Goal: Task Accomplishment & Management: Use online tool/utility

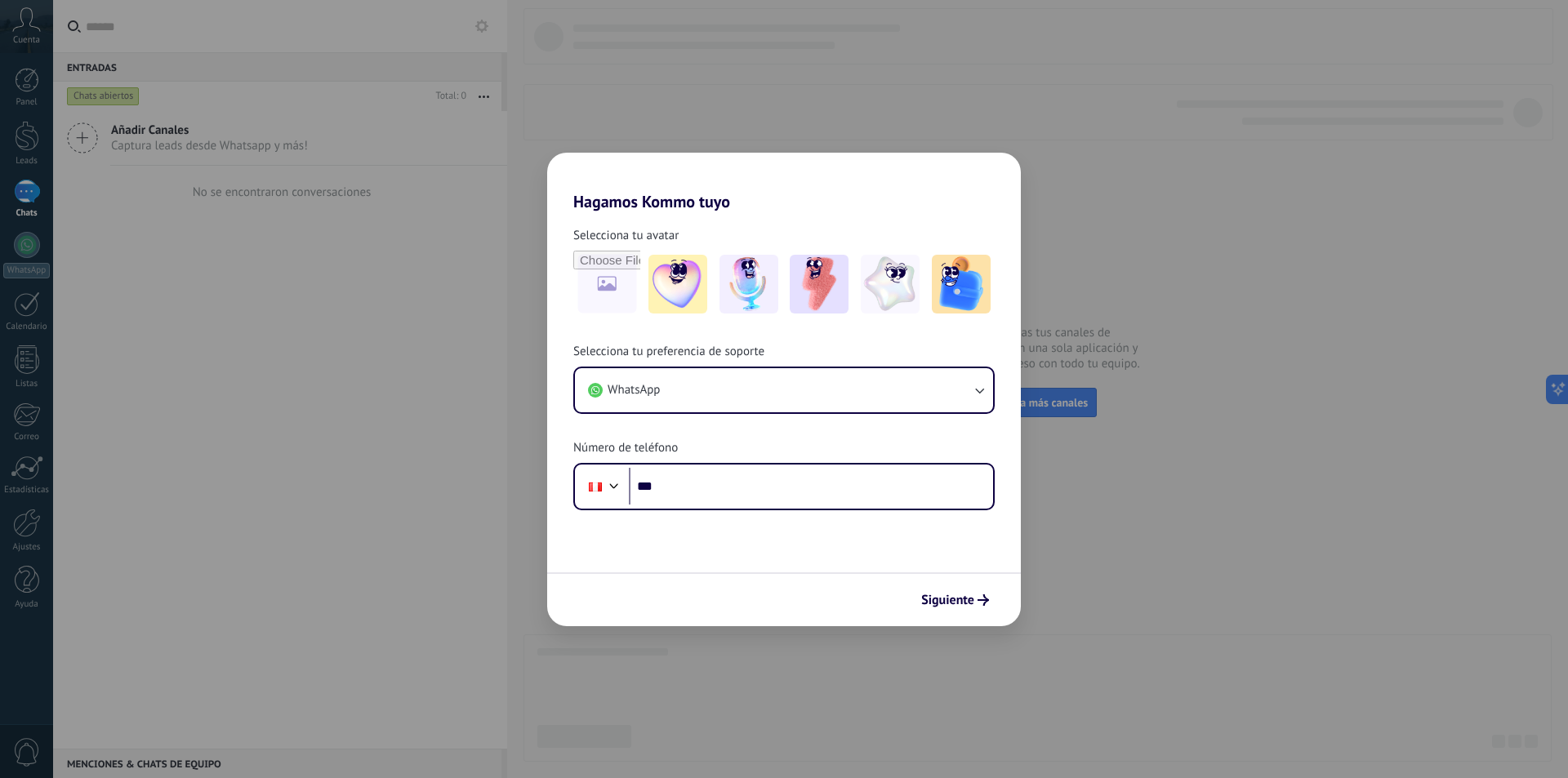
click at [753, 511] on form "Selecciona tu avatar Selecciona tu preferencia de soporte WhatsApp Número de te…" at bounding box center [784, 419] width 474 height 414
click at [764, 497] on input "***" at bounding box center [811, 486] width 364 height 37
drag, startPoint x: 1012, startPoint y: 614, endPoint x: 998, endPoint y: 609, distance: 14.9
click at [1012, 615] on div "Siguiente" at bounding box center [784, 599] width 474 height 54
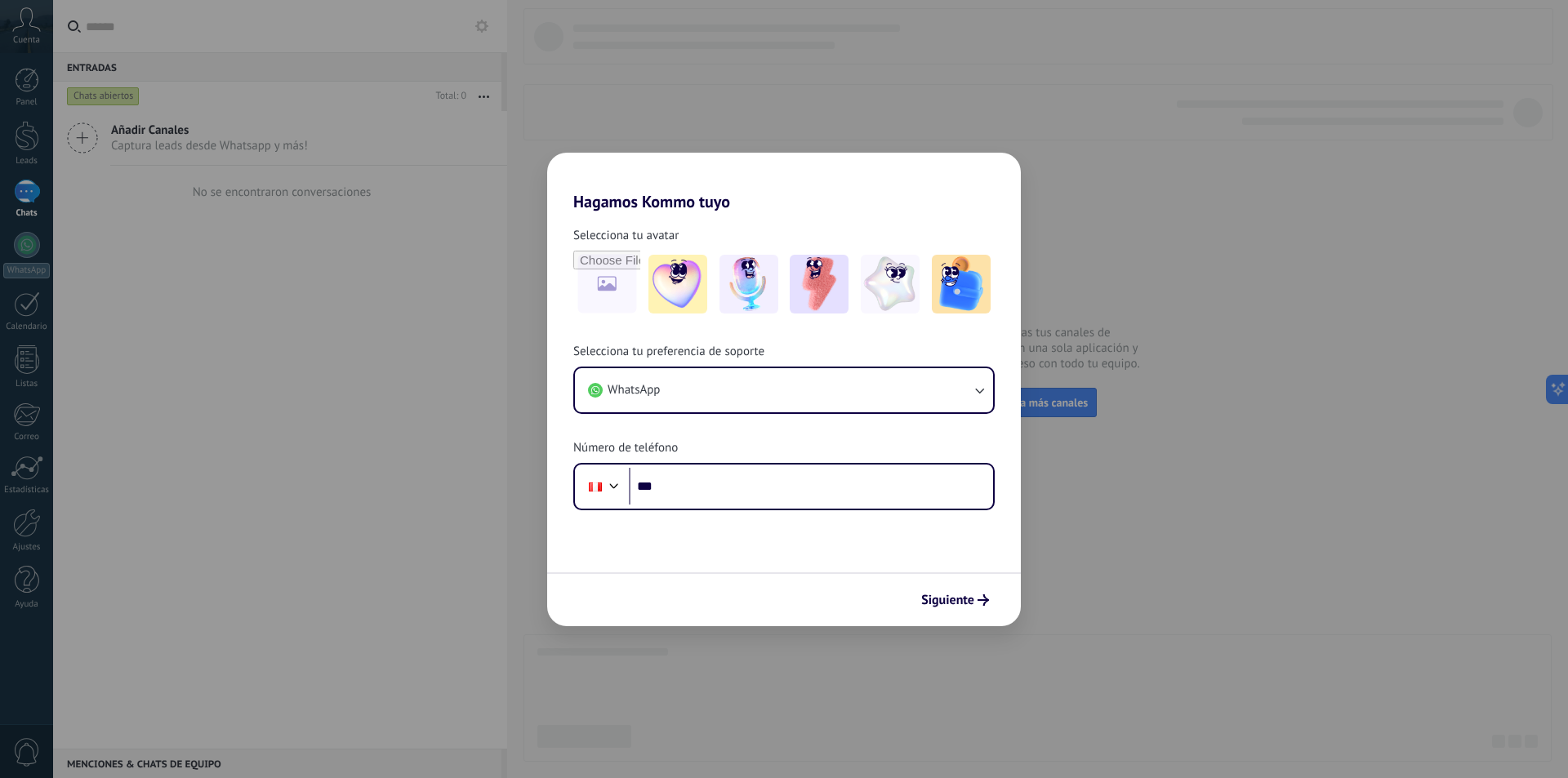
click at [998, 609] on div "Siguiente" at bounding box center [784, 599] width 474 height 54
click at [958, 597] on span "Siguiente" at bounding box center [948, 599] width 53 height 11
click at [958, 596] on span "Siguiente" at bounding box center [948, 599] width 53 height 11
click at [854, 499] on input "***" at bounding box center [811, 486] width 364 height 37
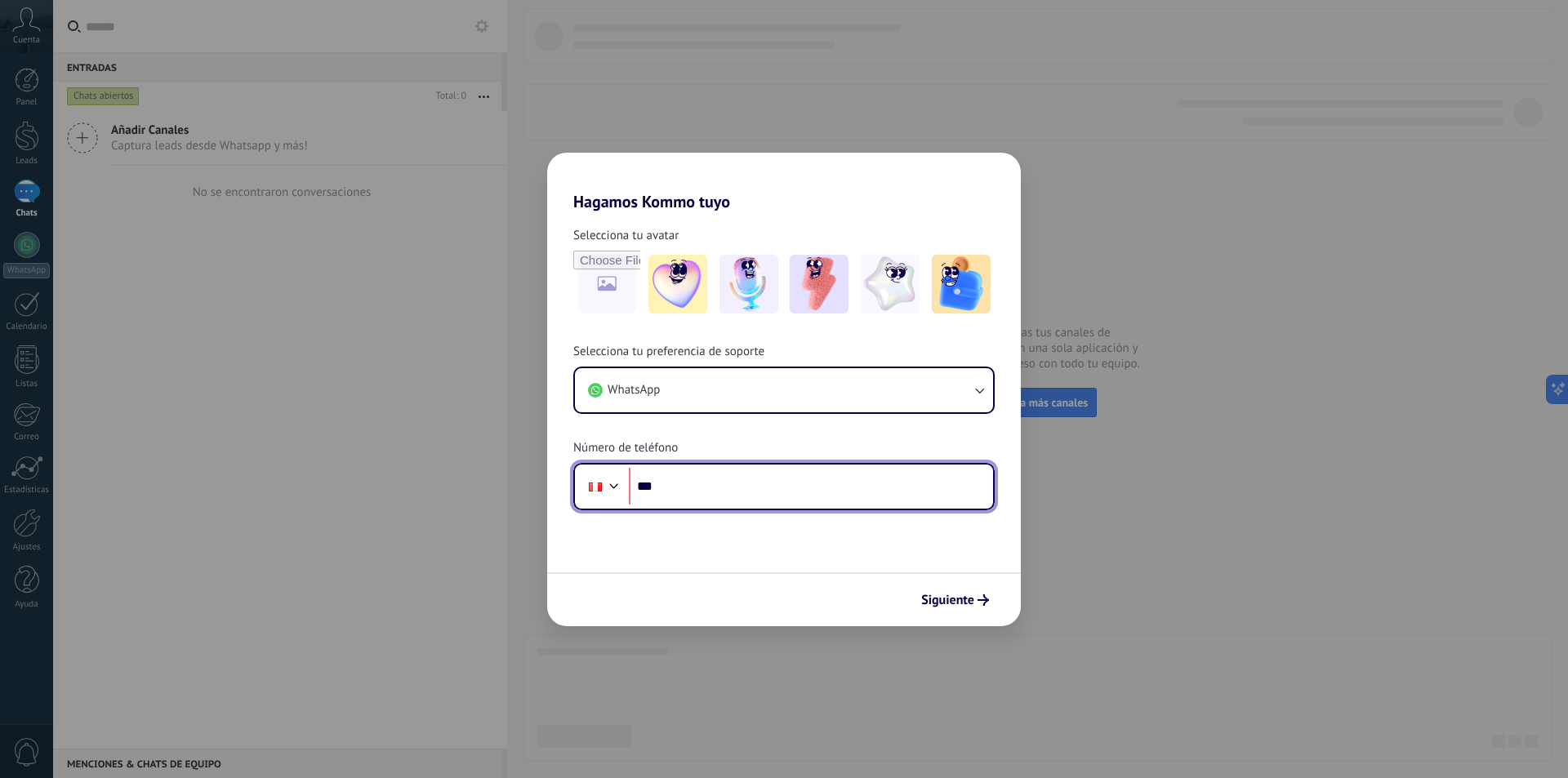
click at [854, 499] on input "***" at bounding box center [811, 486] width 364 height 37
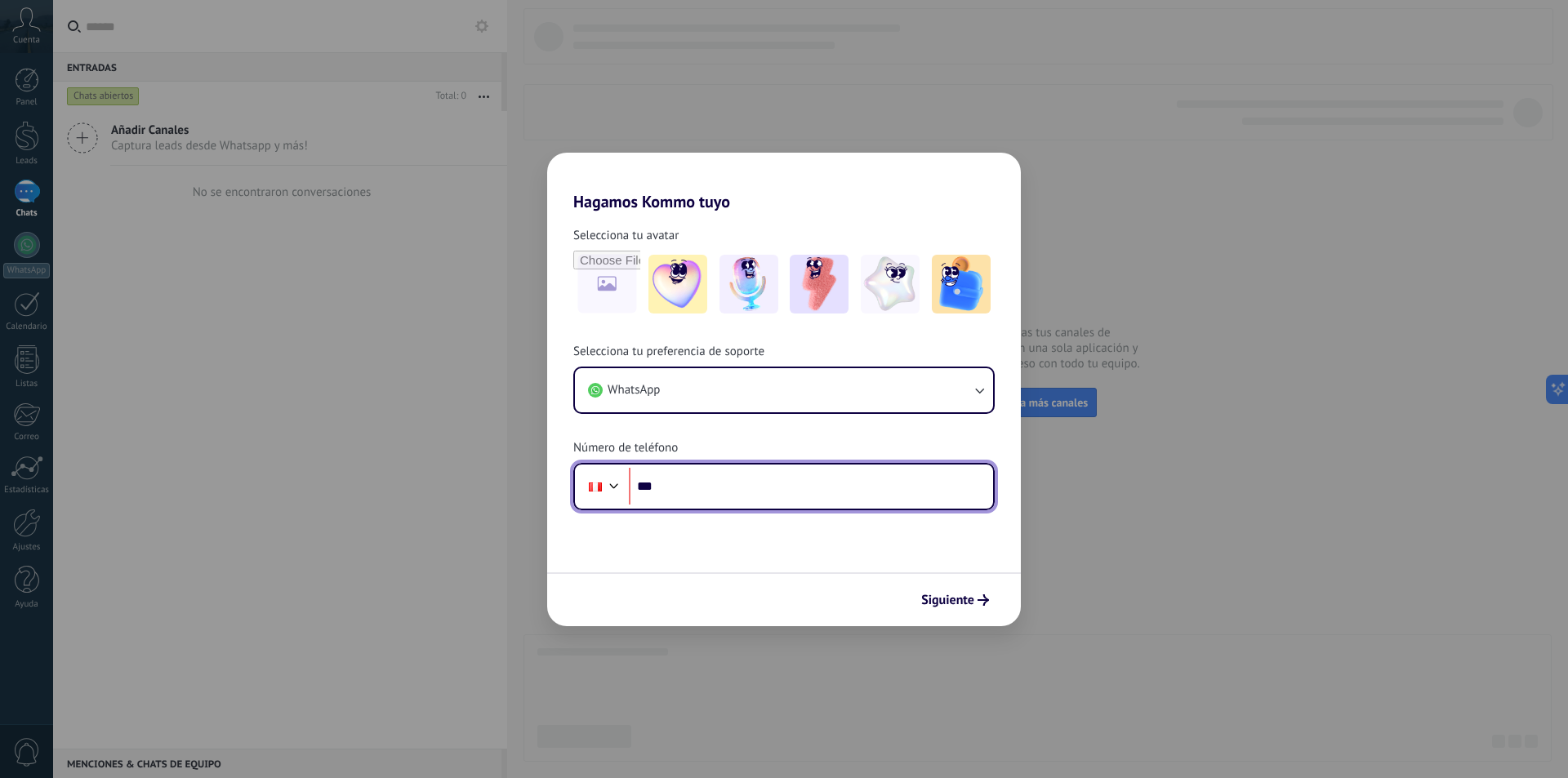
click at [854, 499] on input "***" at bounding box center [811, 486] width 364 height 37
click at [853, 499] on input "***" at bounding box center [811, 486] width 364 height 37
click at [852, 492] on input "***" at bounding box center [811, 486] width 364 height 37
type input "**********"
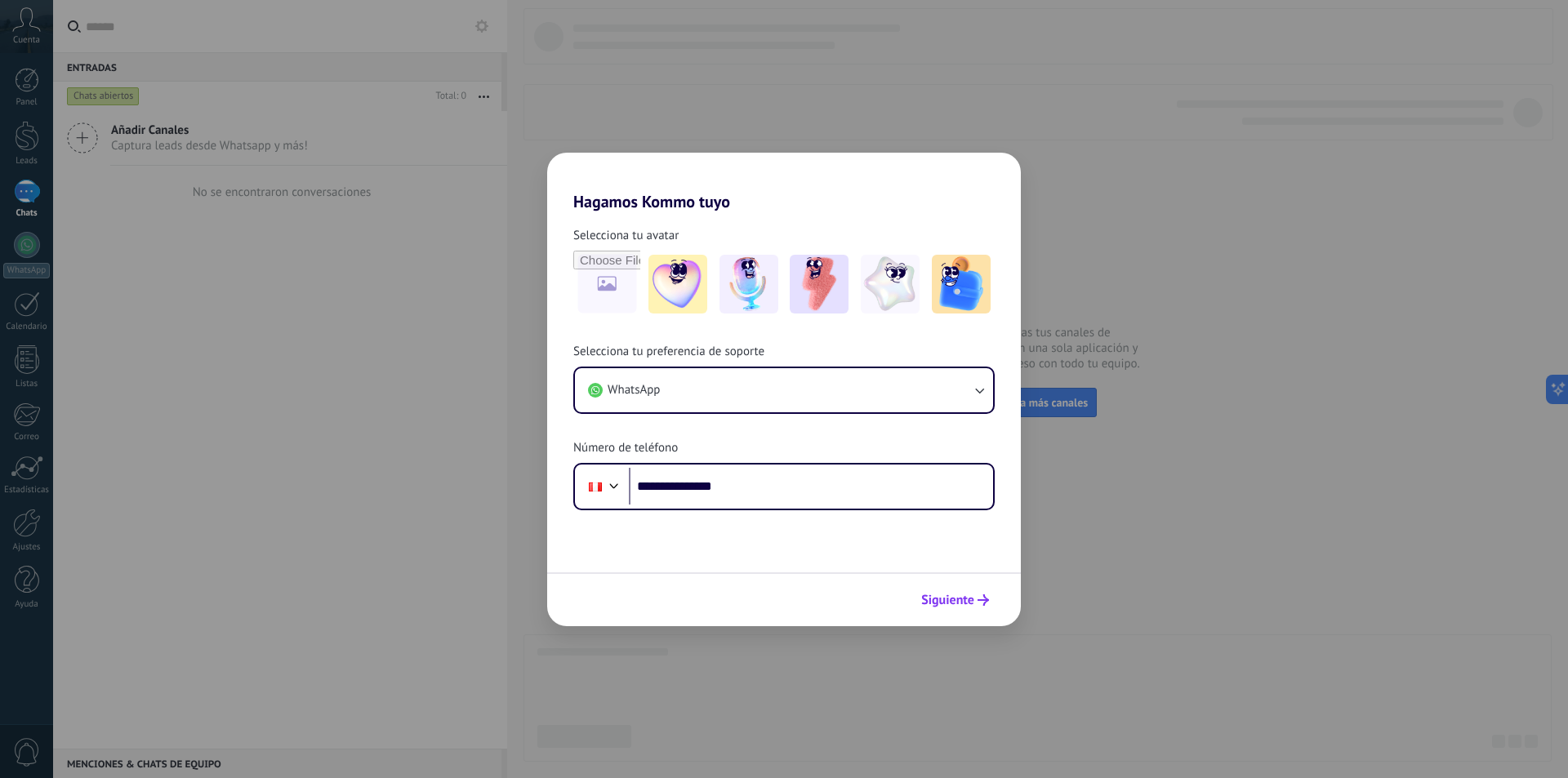
click at [948, 606] on span "Siguiente" at bounding box center [948, 599] width 53 height 11
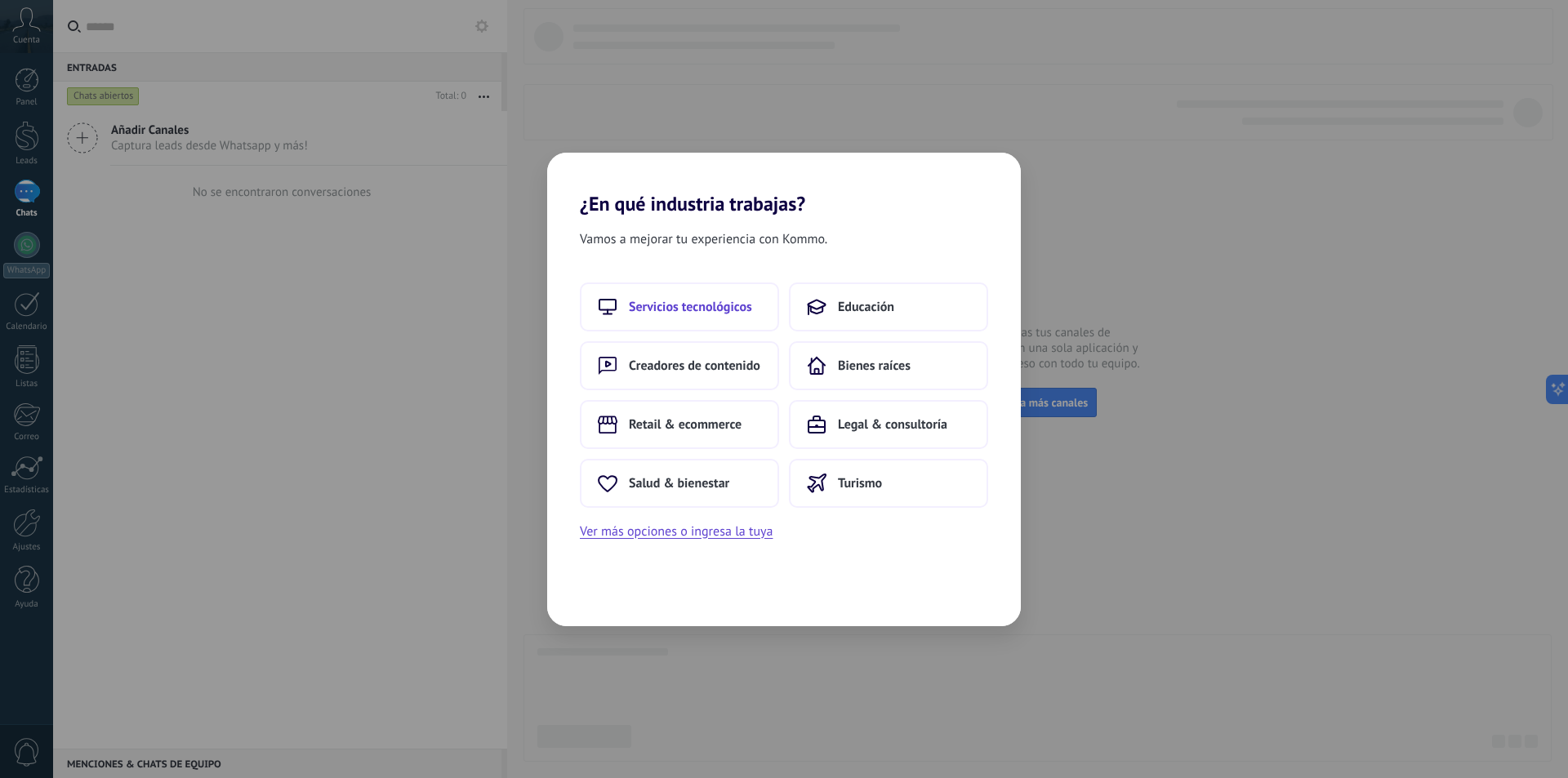
click at [707, 316] on button "Servicios tecnológicos" at bounding box center [679, 307] width 199 height 49
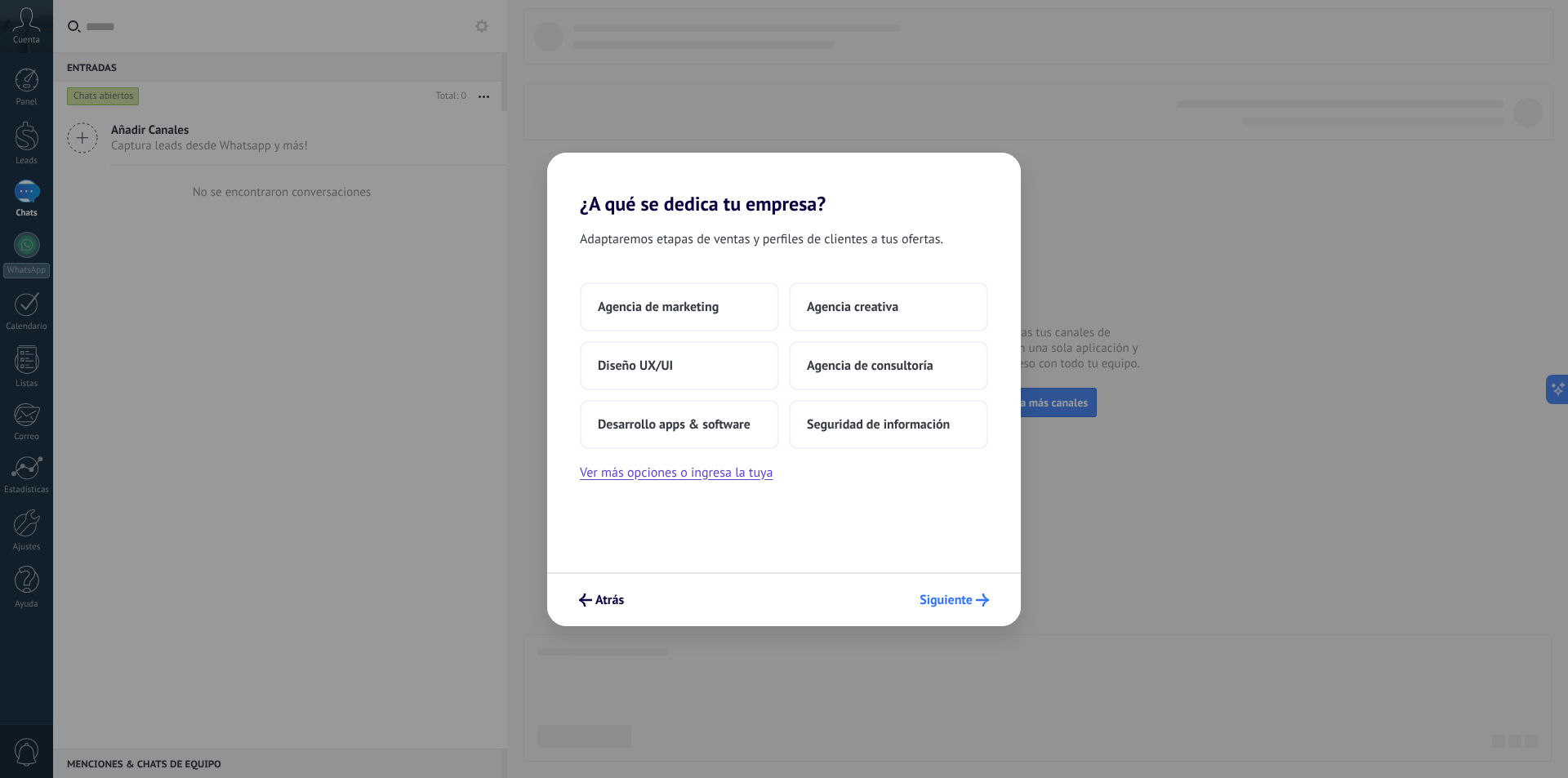
drag, startPoint x: 954, startPoint y: 592, endPoint x: 972, endPoint y: 596, distance: 18.4
click at [955, 594] on span "Siguiente" at bounding box center [946, 599] width 53 height 11
click at [931, 597] on span "Siguiente" at bounding box center [946, 599] width 53 height 11
click at [882, 311] on span "Agencia creativa" at bounding box center [853, 307] width 92 height 16
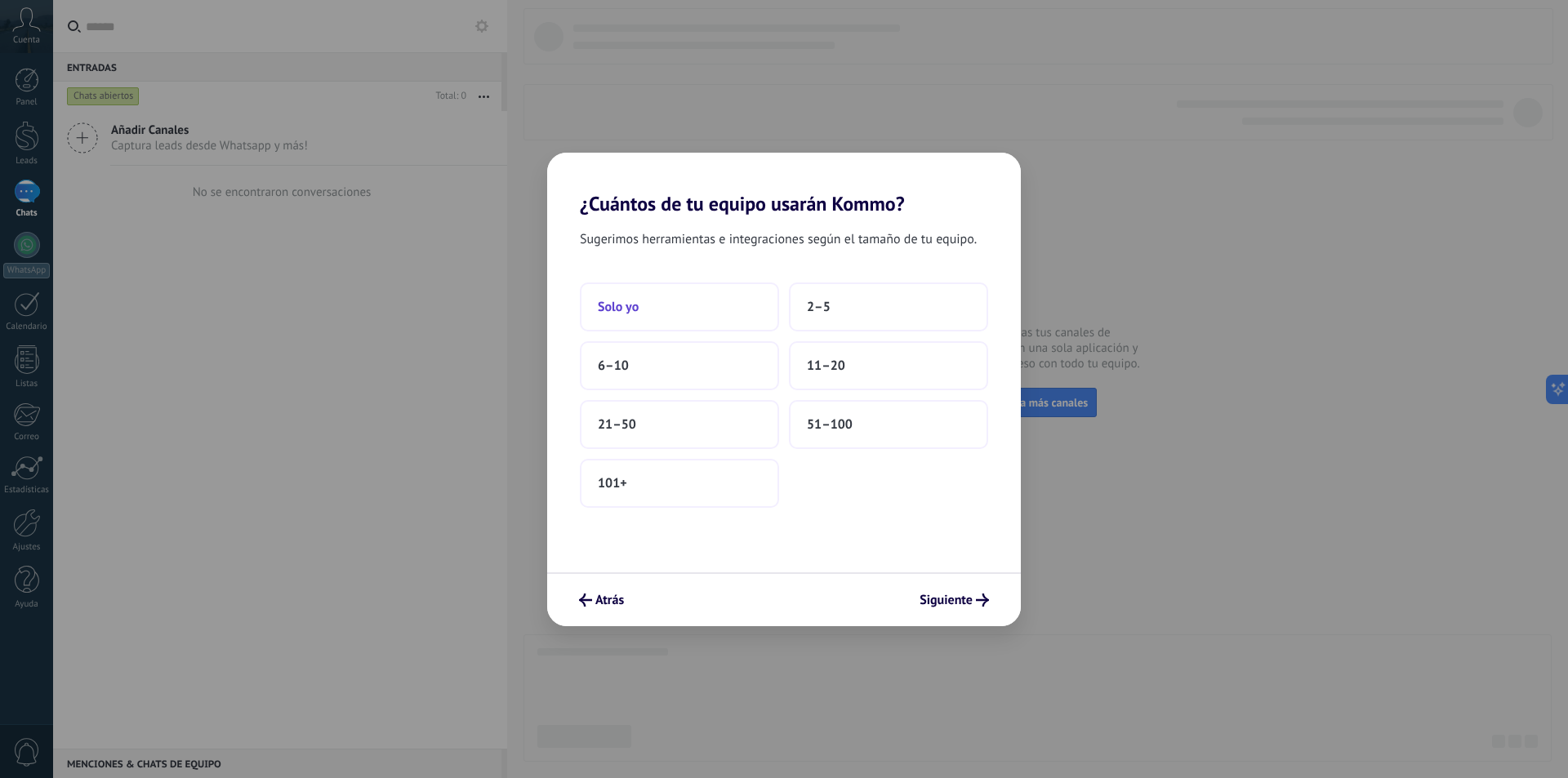
click at [678, 315] on button "Solo yo" at bounding box center [679, 307] width 199 height 49
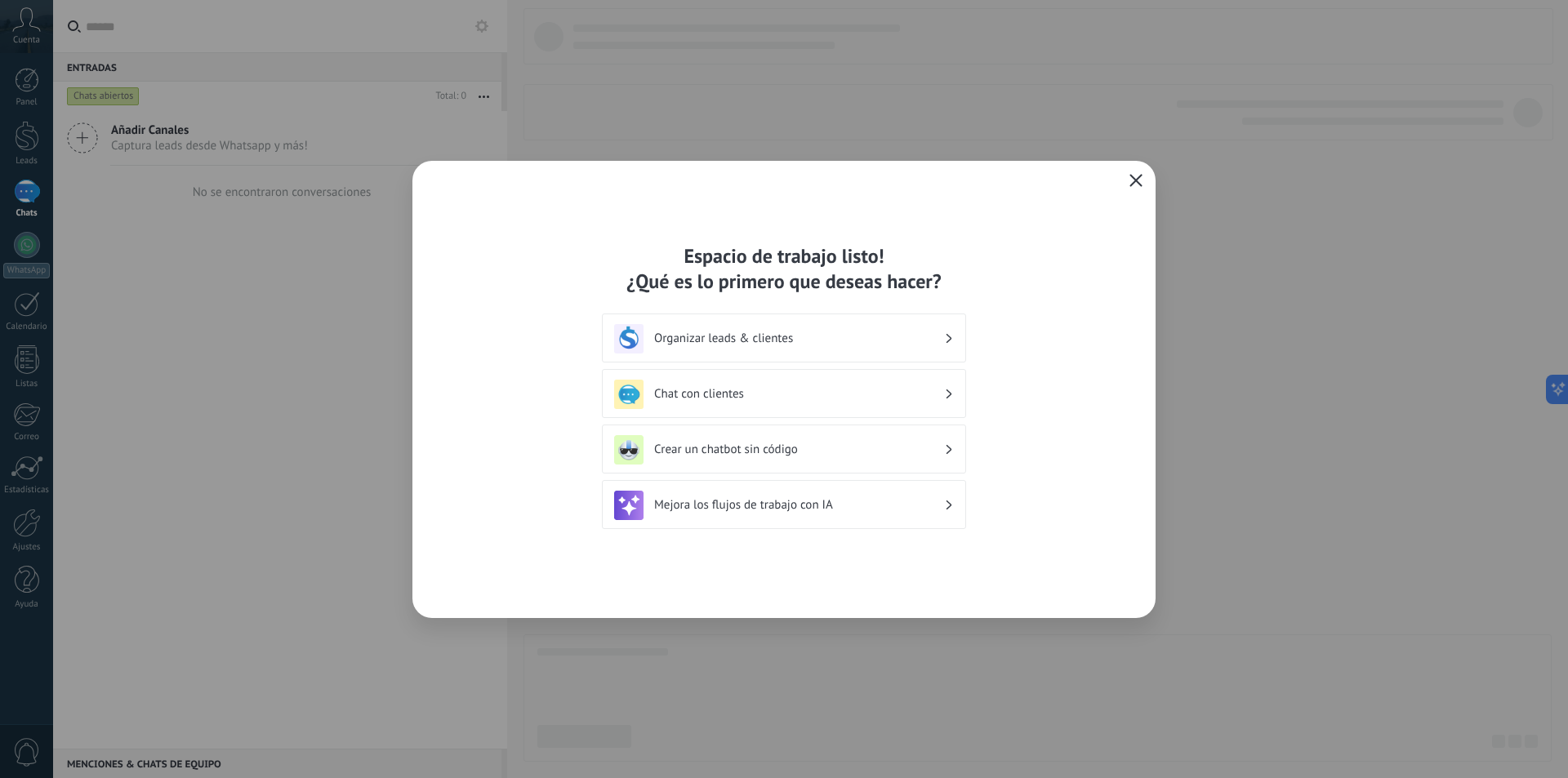
click at [792, 402] on div "Chat con clientes" at bounding box center [784, 394] width 340 height 30
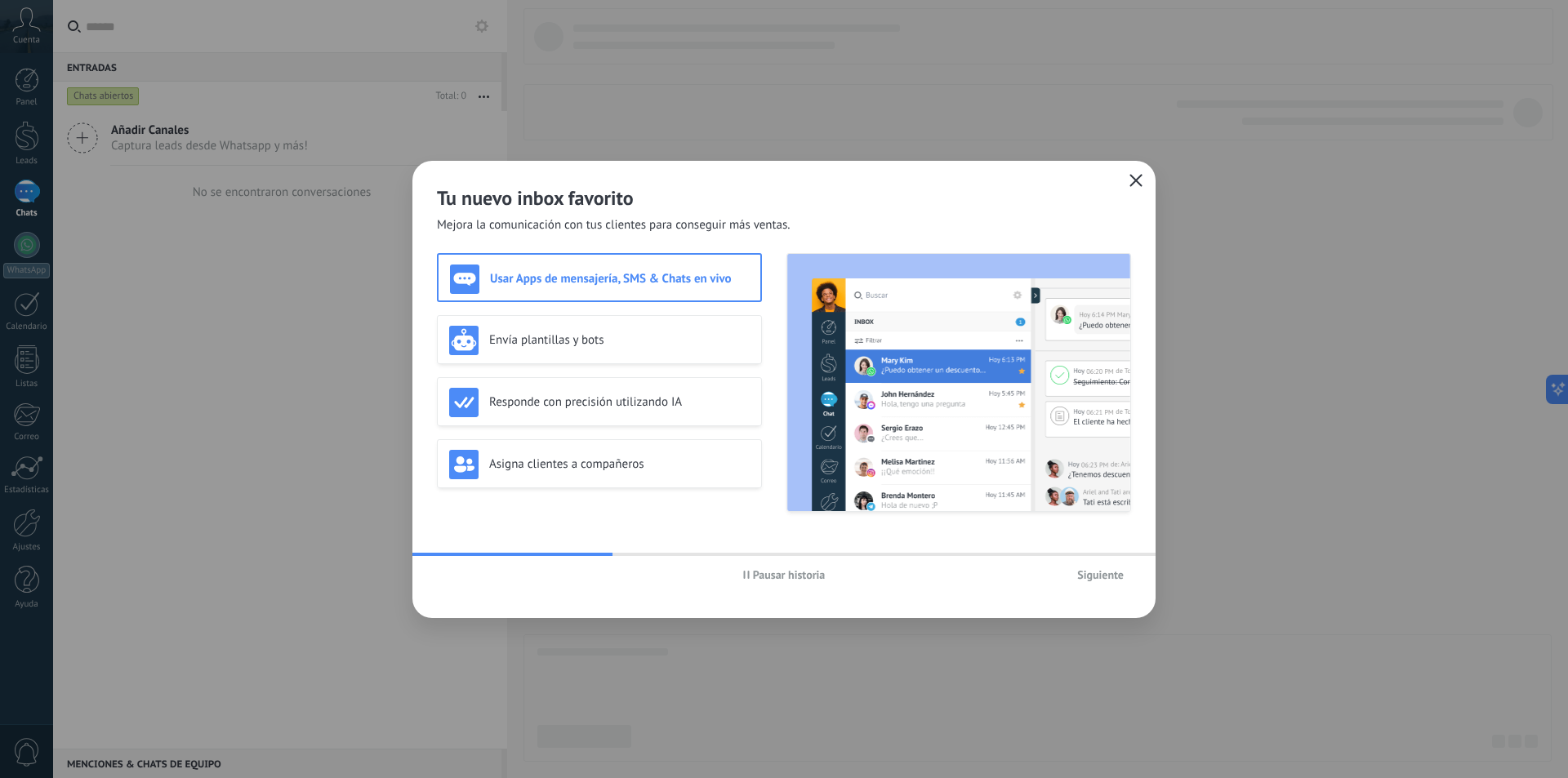
click at [1098, 570] on span "Siguiente" at bounding box center [1100, 575] width 47 height 11
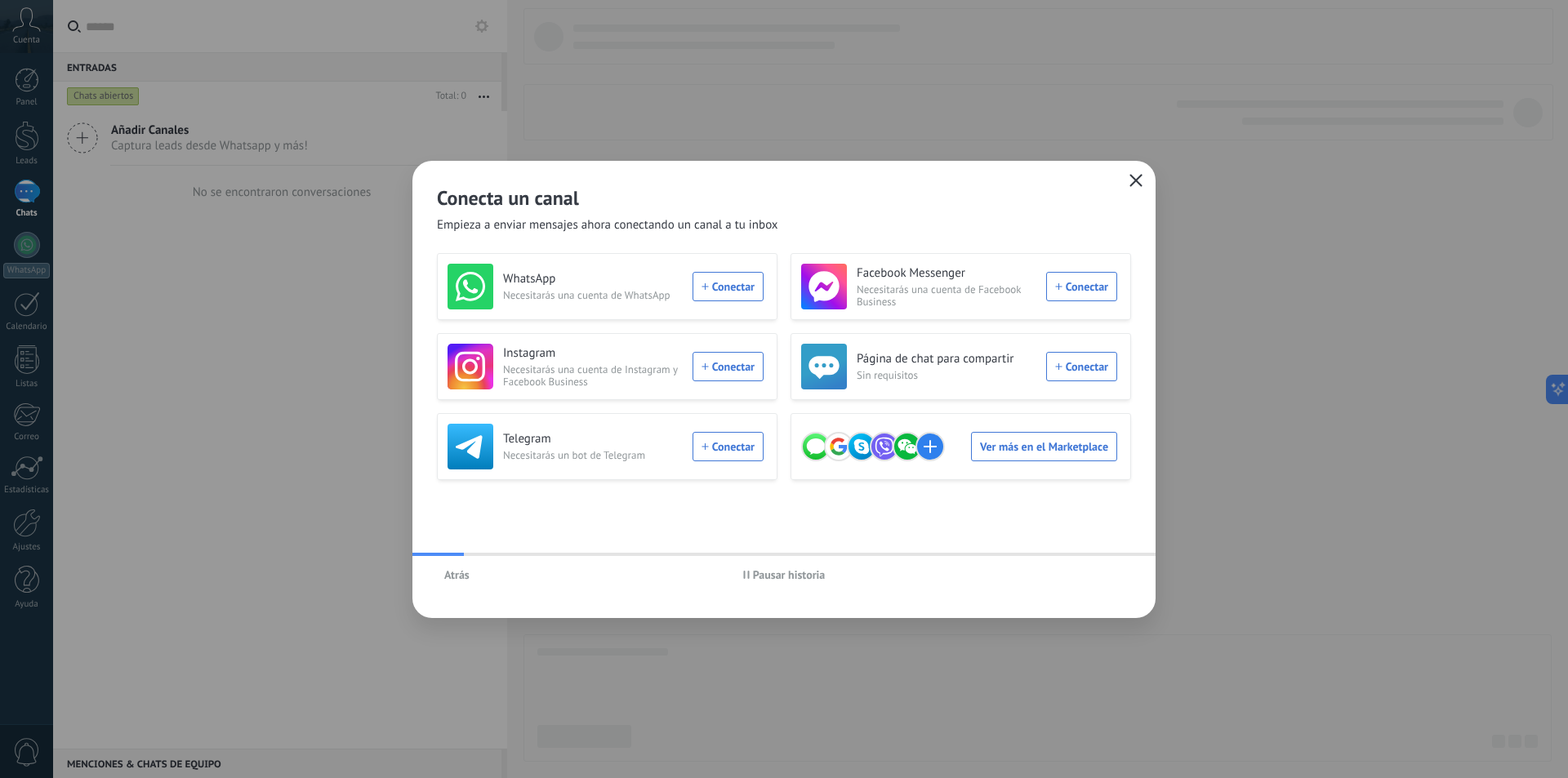
click at [1135, 178] on icon "button" at bounding box center [1136, 180] width 13 height 13
click at [1135, 178] on div "Conecta un canal Empieza a enviar mensajes ahora conectando un canal a tu inbox…" at bounding box center [784, 389] width 1568 height 778
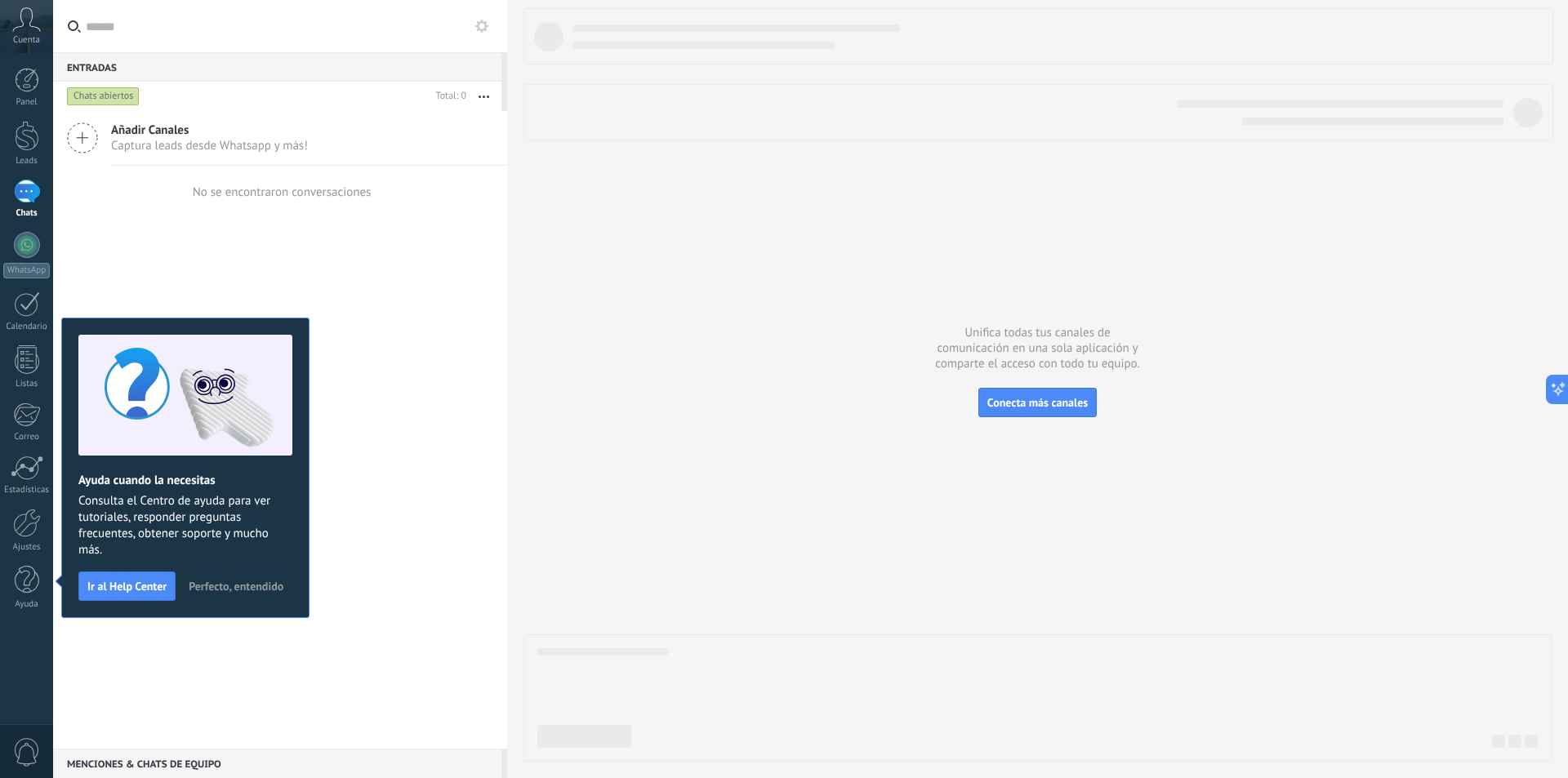
click at [251, 587] on span "Perfecto, entendido" at bounding box center [236, 586] width 95 height 11
click at [251, 587] on div "Añadir Canales Captura leads desde Whatsapp y más! No se encontraron conversaci…" at bounding box center [281, 430] width 454 height 638
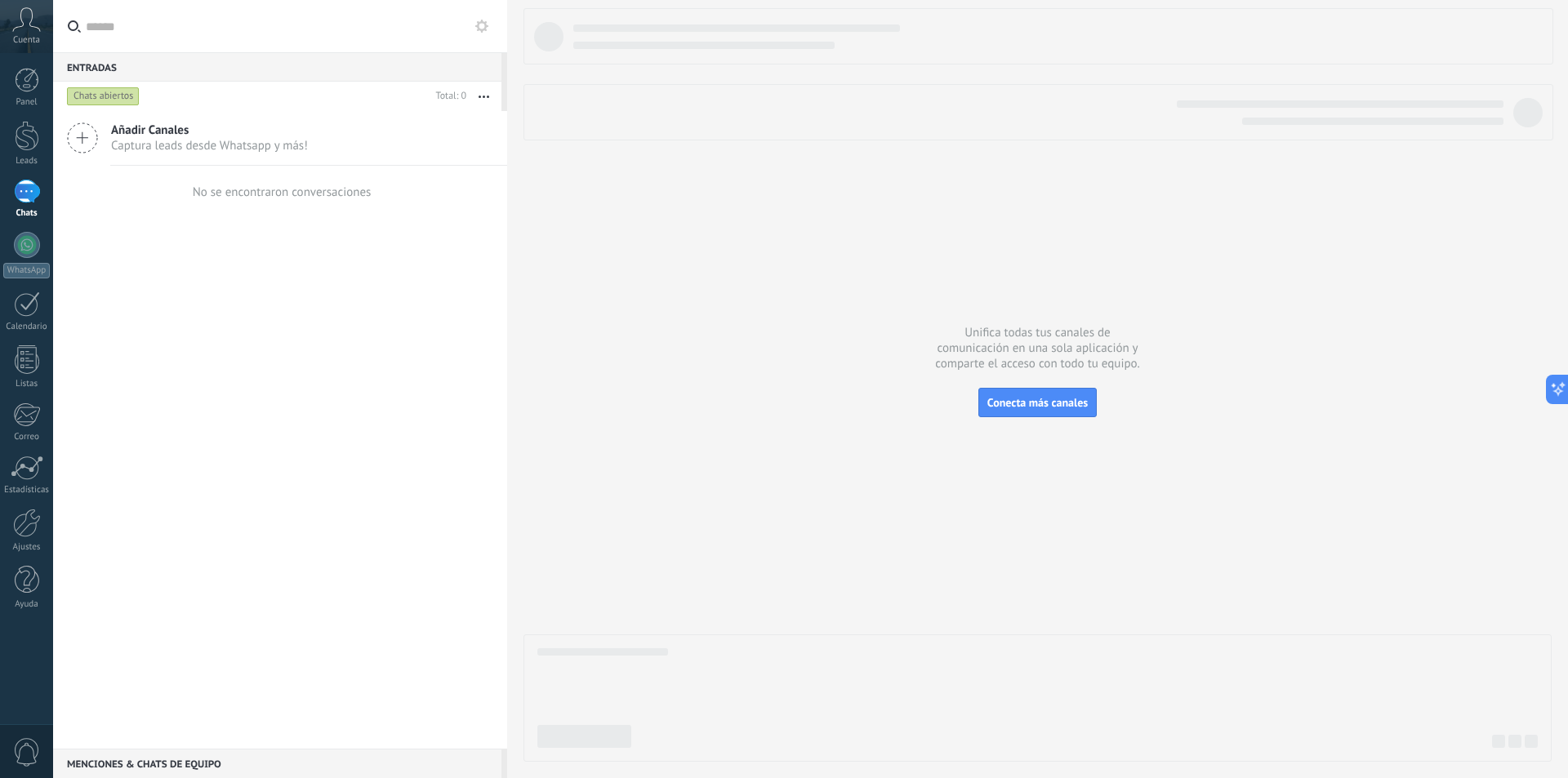
click at [144, 136] on span "Añadir Canales" at bounding box center [209, 131] width 197 height 15
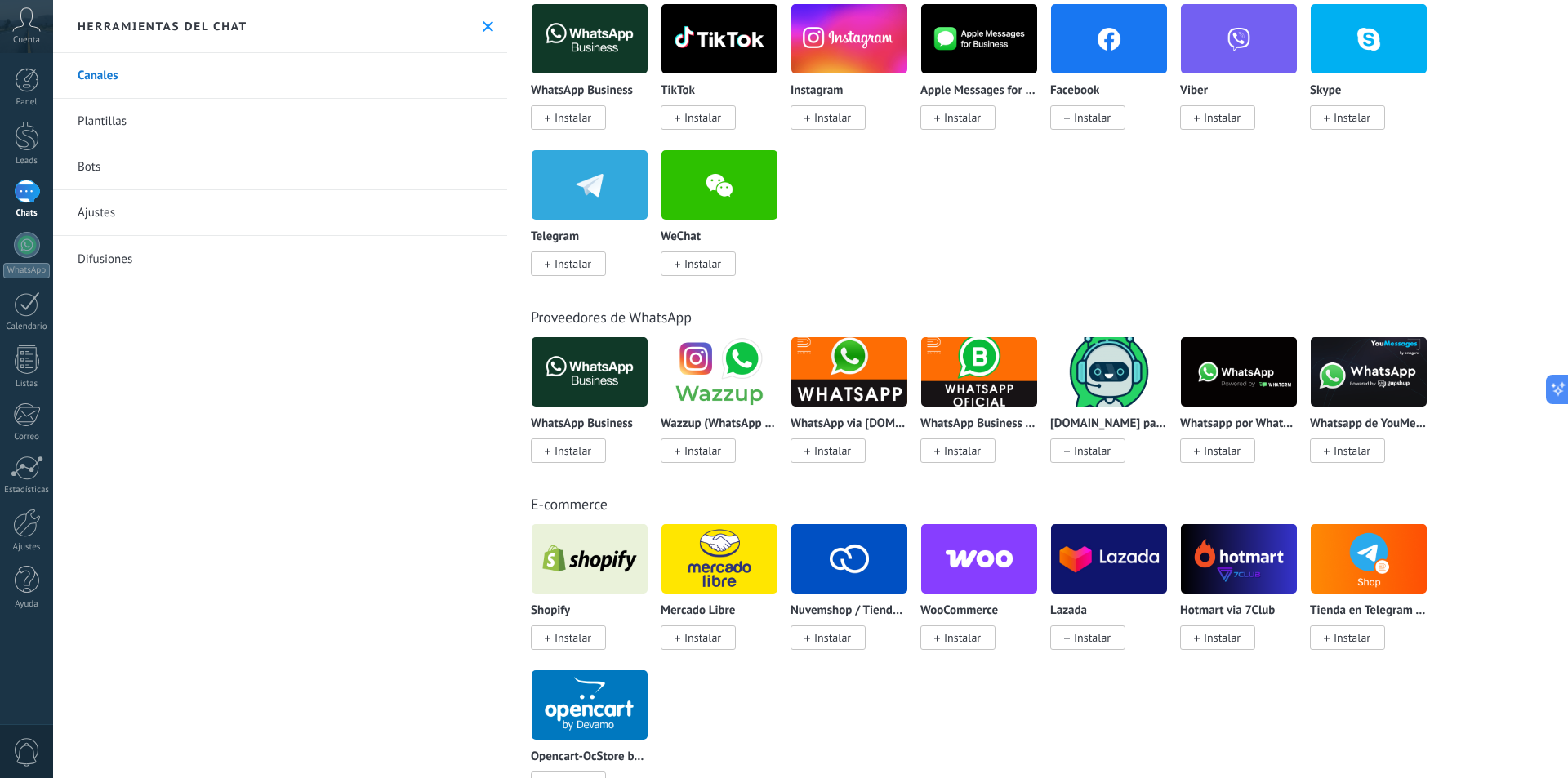
scroll to position [572, 0]
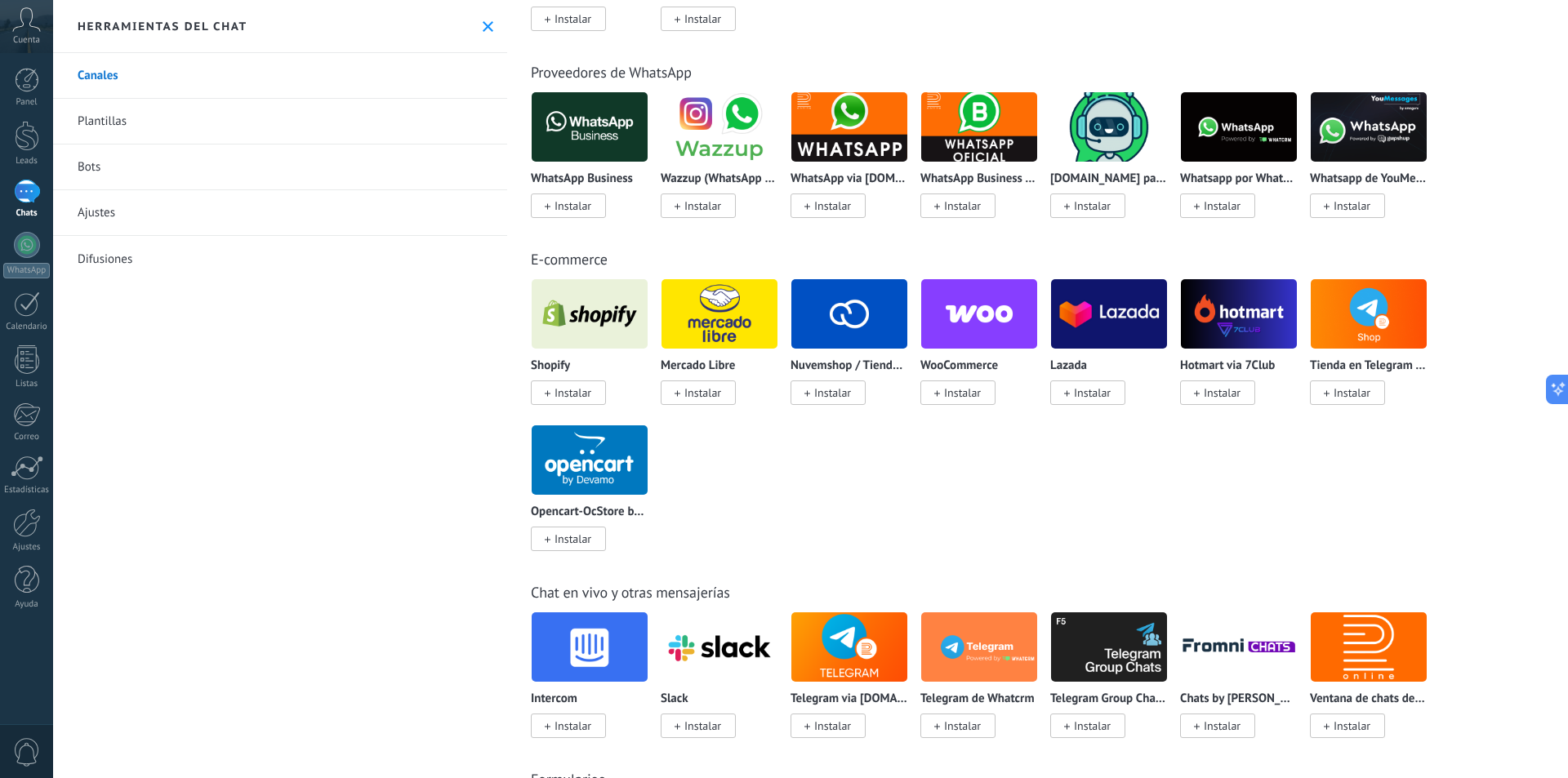
drag, startPoint x: 572, startPoint y: 204, endPoint x: 570, endPoint y: 191, distance: 13.2
click at [569, 192] on div "WhatsApp Business Instalar" at bounding box center [589, 192] width 118 height 42
click at [569, 191] on div "WhatsApp Business Instalar" at bounding box center [589, 192] width 118 height 42
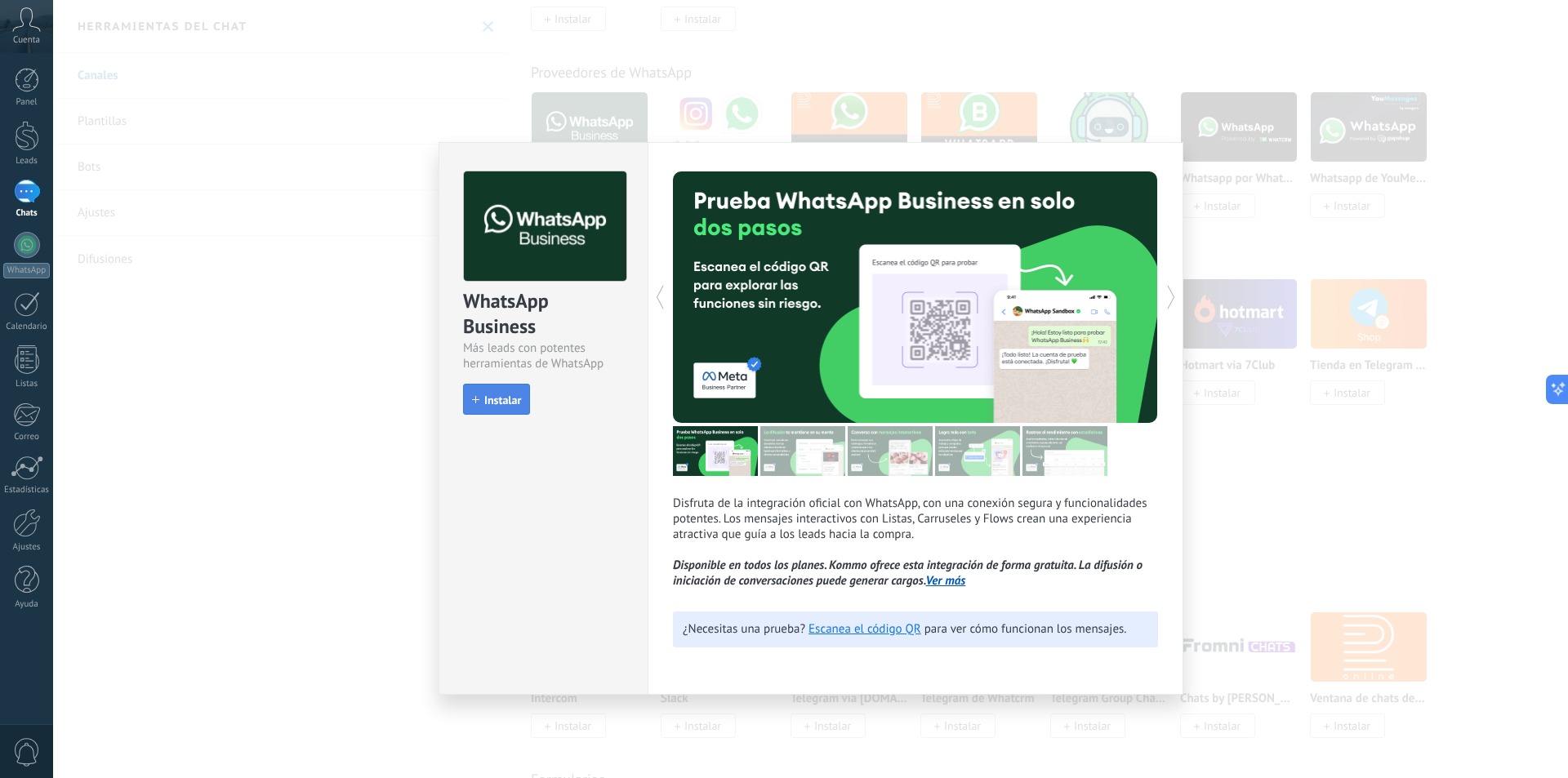
click at [482, 396] on span "Instalar" at bounding box center [497, 399] width 49 height 11
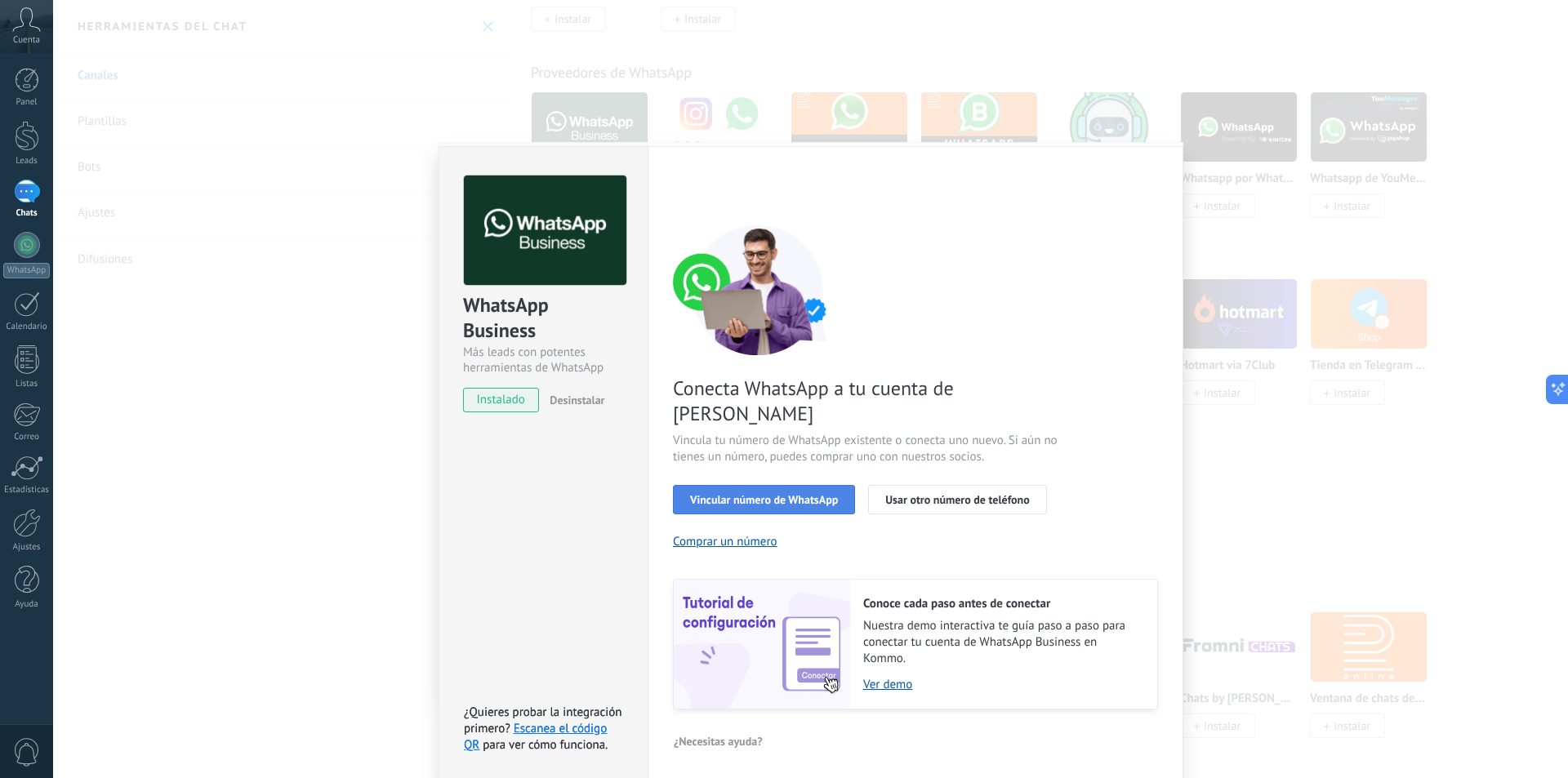
click at [809, 485] on button "Vincular número de WhatsApp" at bounding box center [764, 499] width 182 height 30
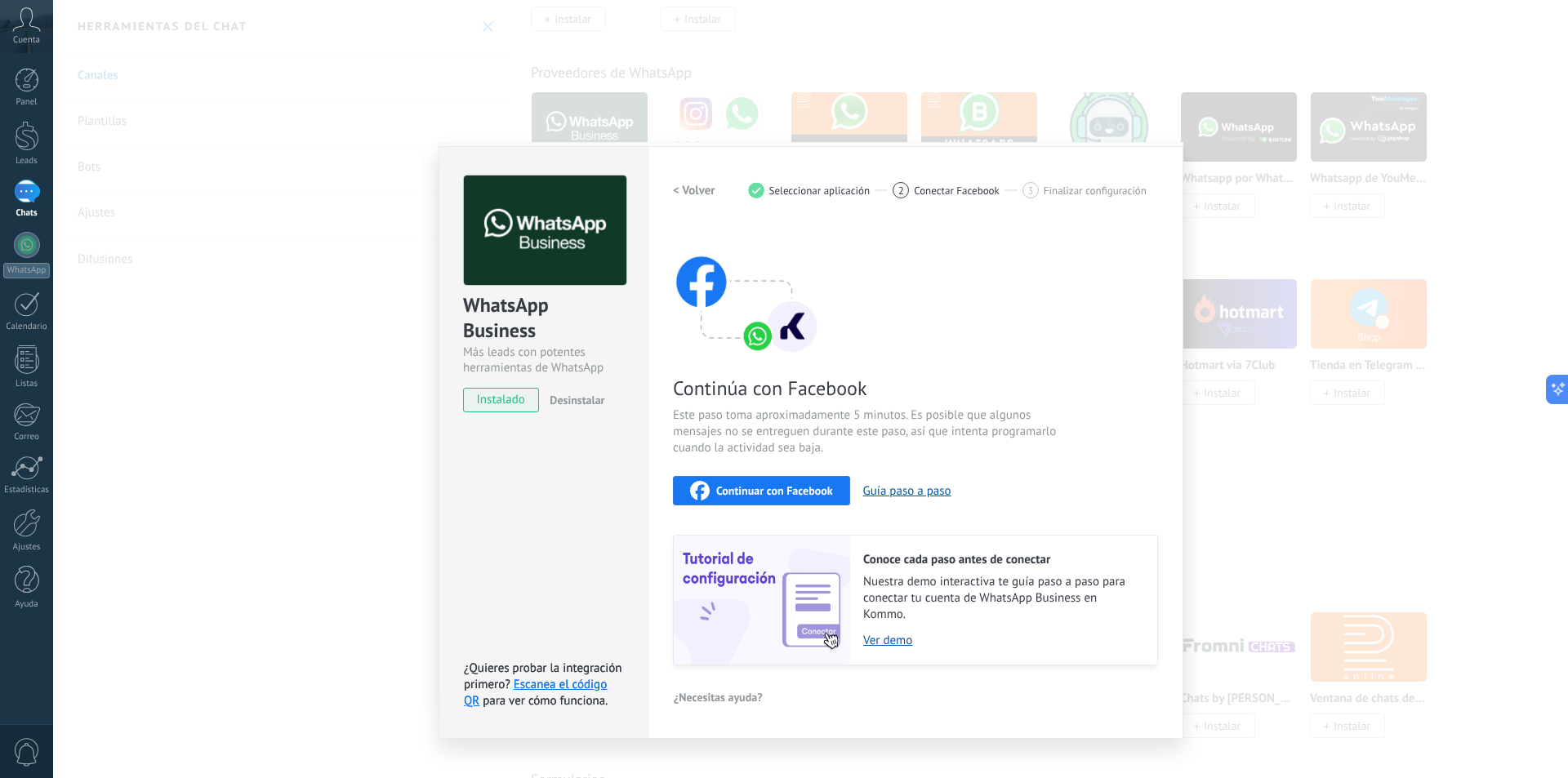
click at [773, 492] on span "Continuar con Facebook" at bounding box center [775, 490] width 117 height 11
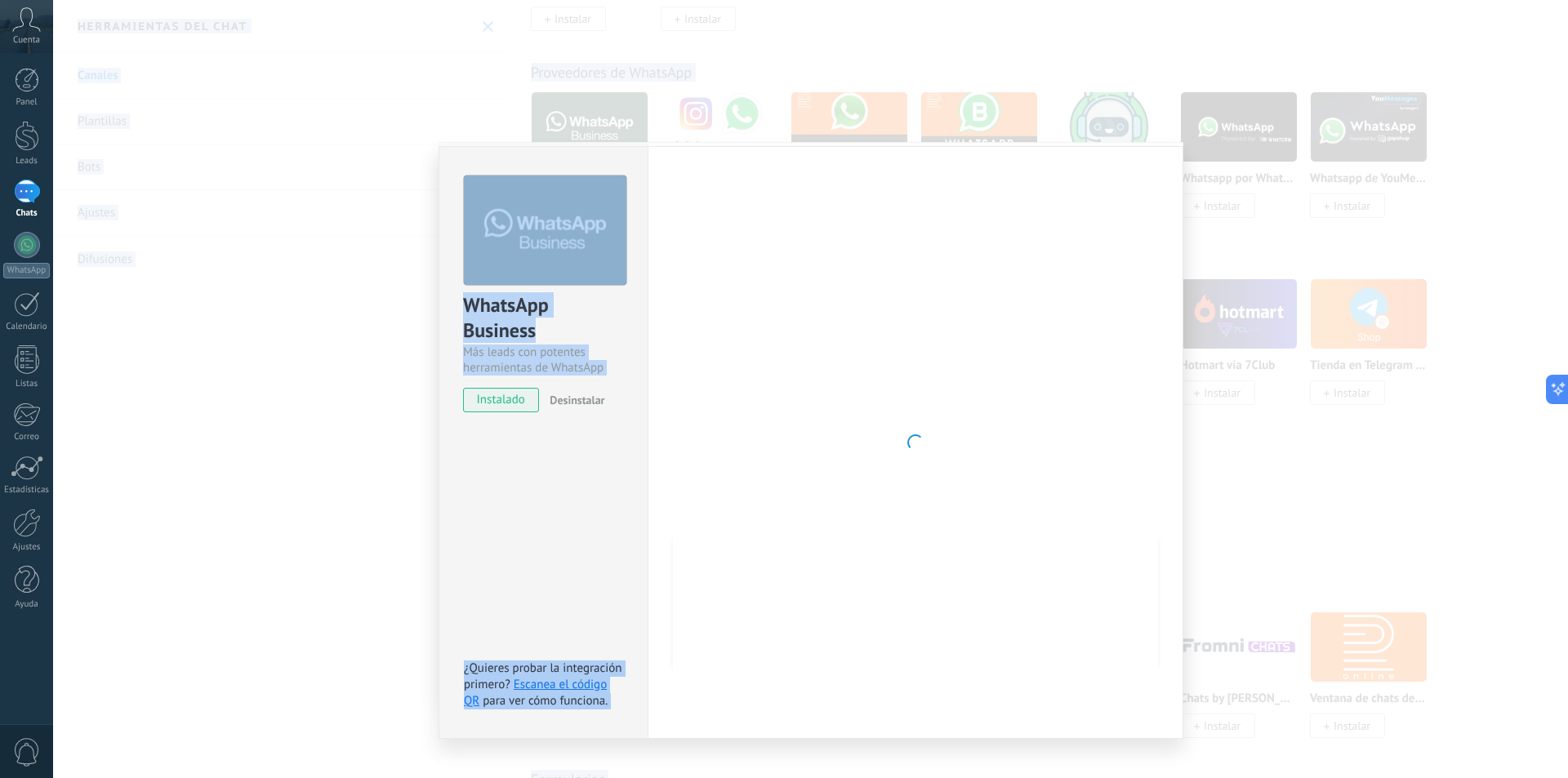
click at [598, 500] on div "WhatsApp Business Más leads con potentes herramientas de WhatsApp instalado Des…" at bounding box center [542, 442] width 209 height 593
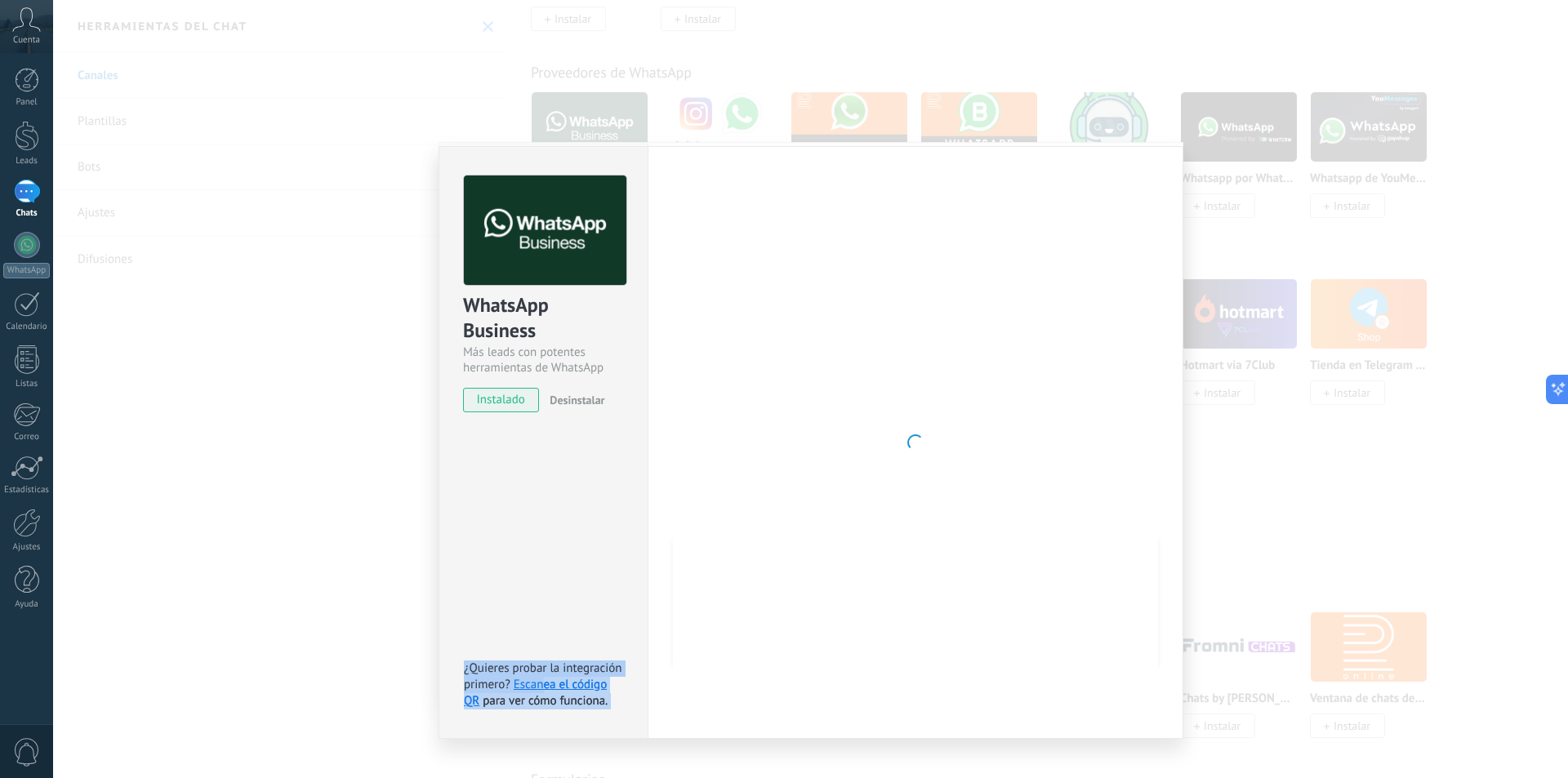
drag, startPoint x: 542, startPoint y: 688, endPoint x: 609, endPoint y: 614, distance: 99.8
click at [609, 614] on div "WhatsApp Business Más leads con potentes herramientas de WhatsApp instalado Des…" at bounding box center [542, 442] width 209 height 593
drag, startPoint x: 609, startPoint y: 607, endPoint x: 608, endPoint y: 617, distance: 10.0
click at [609, 607] on div "WhatsApp Business Más leads con potentes herramientas de WhatsApp instalado Des…" at bounding box center [542, 442] width 209 height 593
click at [555, 690] on link "Escanea el código QR" at bounding box center [535, 693] width 143 height 32
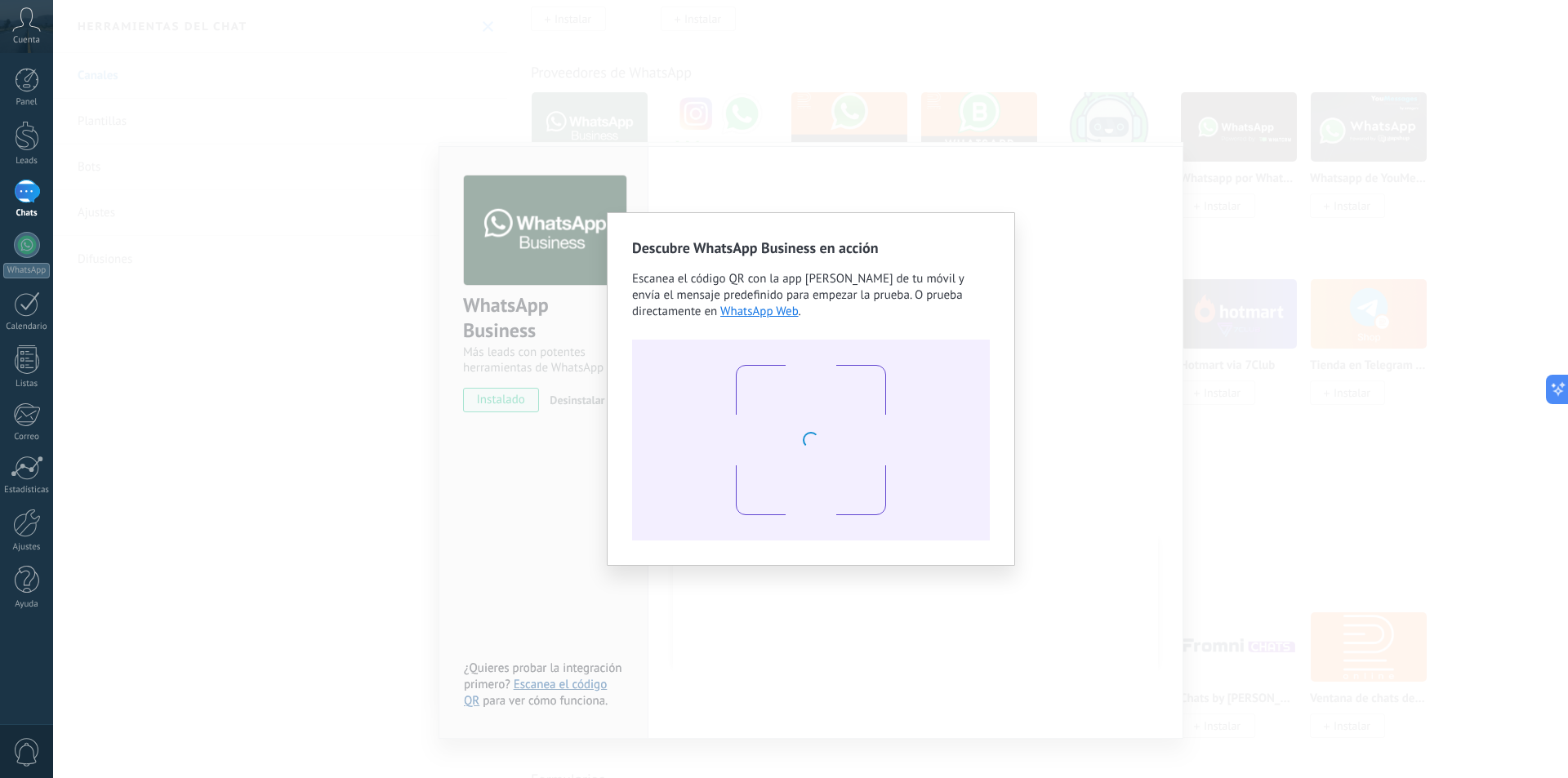
click at [554, 689] on div "Descubre WhatsApp Business en acción Escanea el código QR con la app [PERSON_NA…" at bounding box center [810, 389] width 1515 height 778
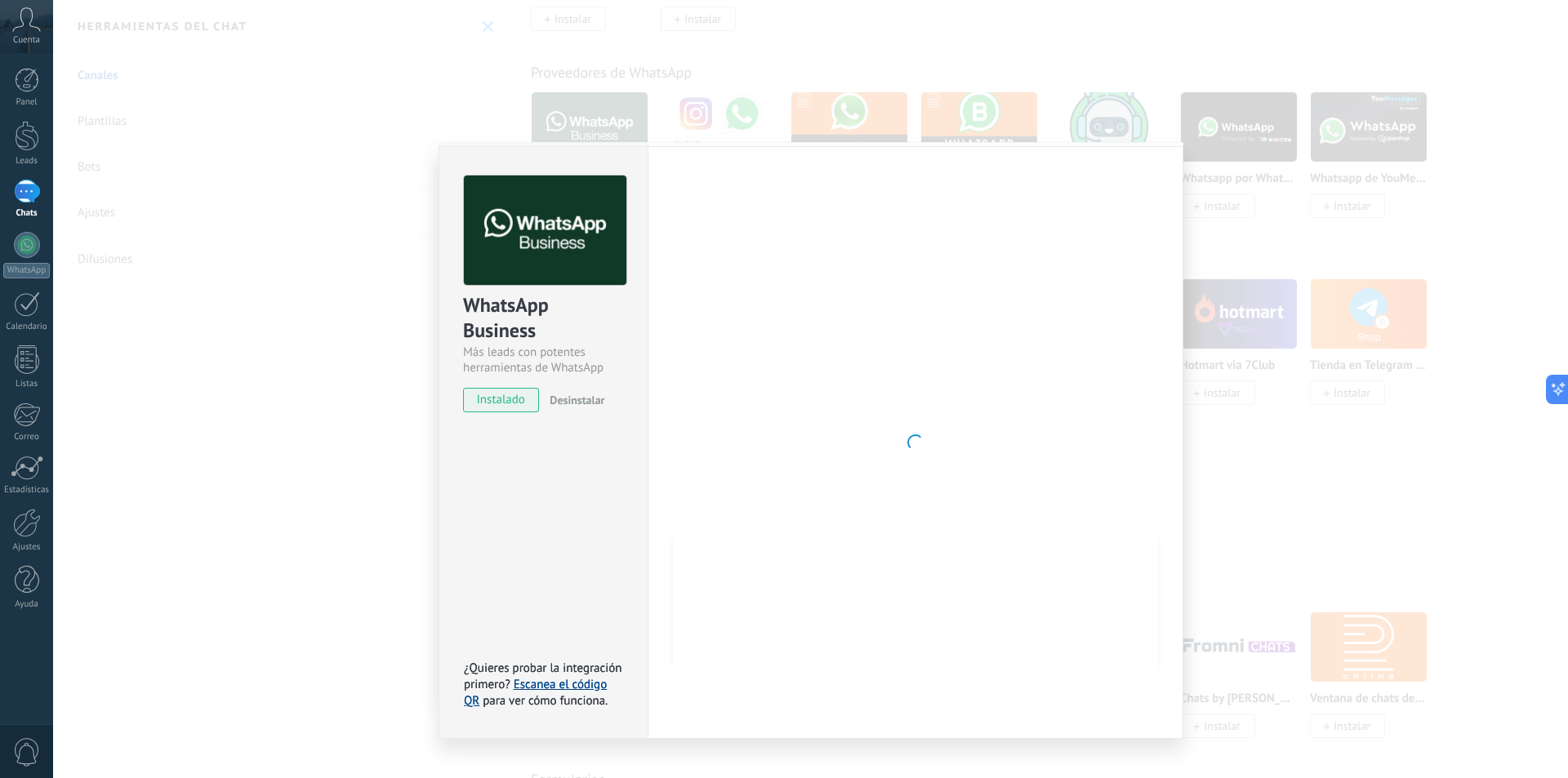
click at [557, 686] on link "Escanea el código QR" at bounding box center [535, 693] width 143 height 32
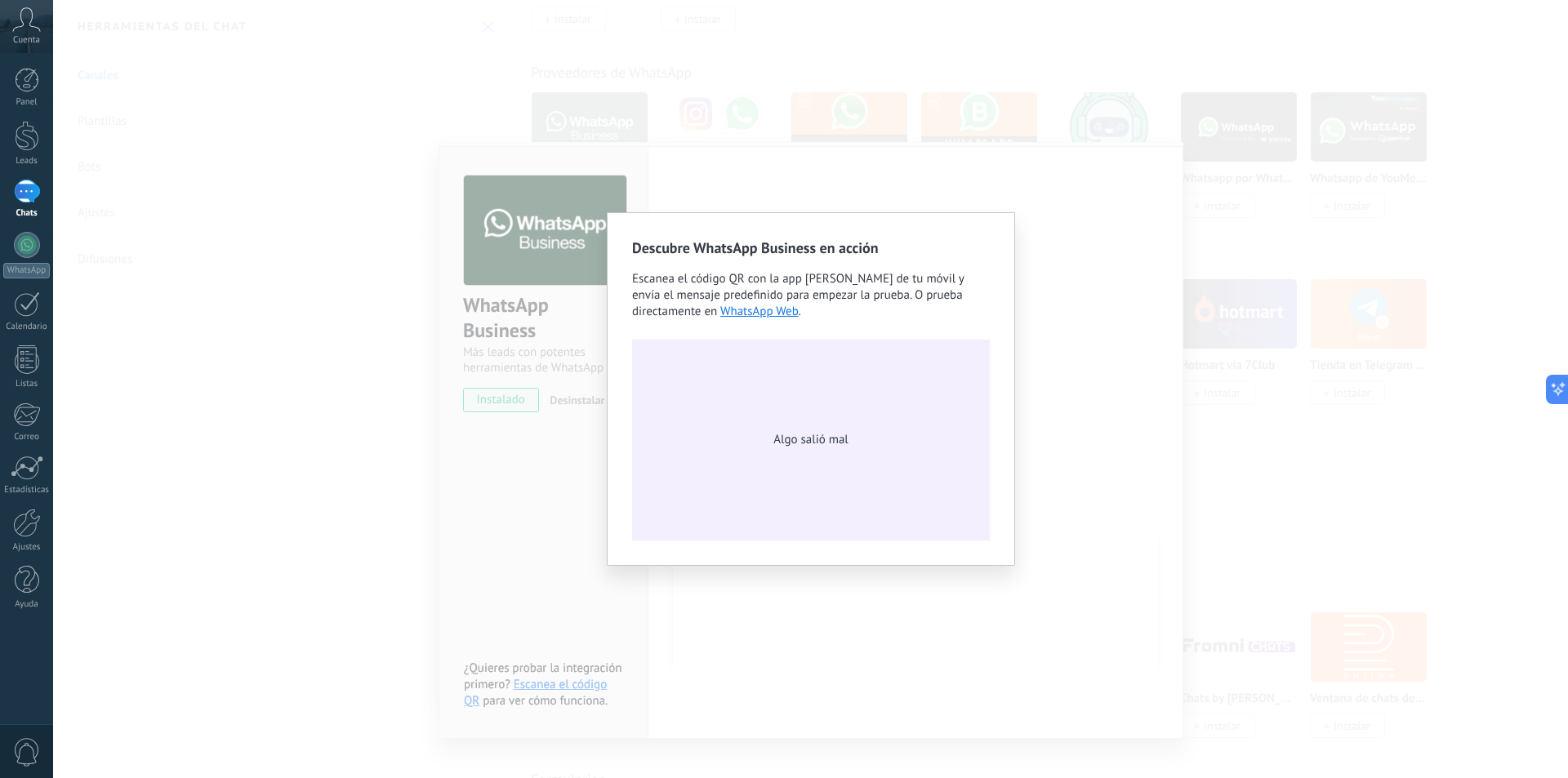
click at [784, 436] on span "Algo salió mal" at bounding box center [811, 440] width 75 height 16
click at [1048, 314] on div "Descubre WhatsApp Business en acción Escanea el código QR con la app [PERSON_NA…" at bounding box center [810, 389] width 1515 height 778
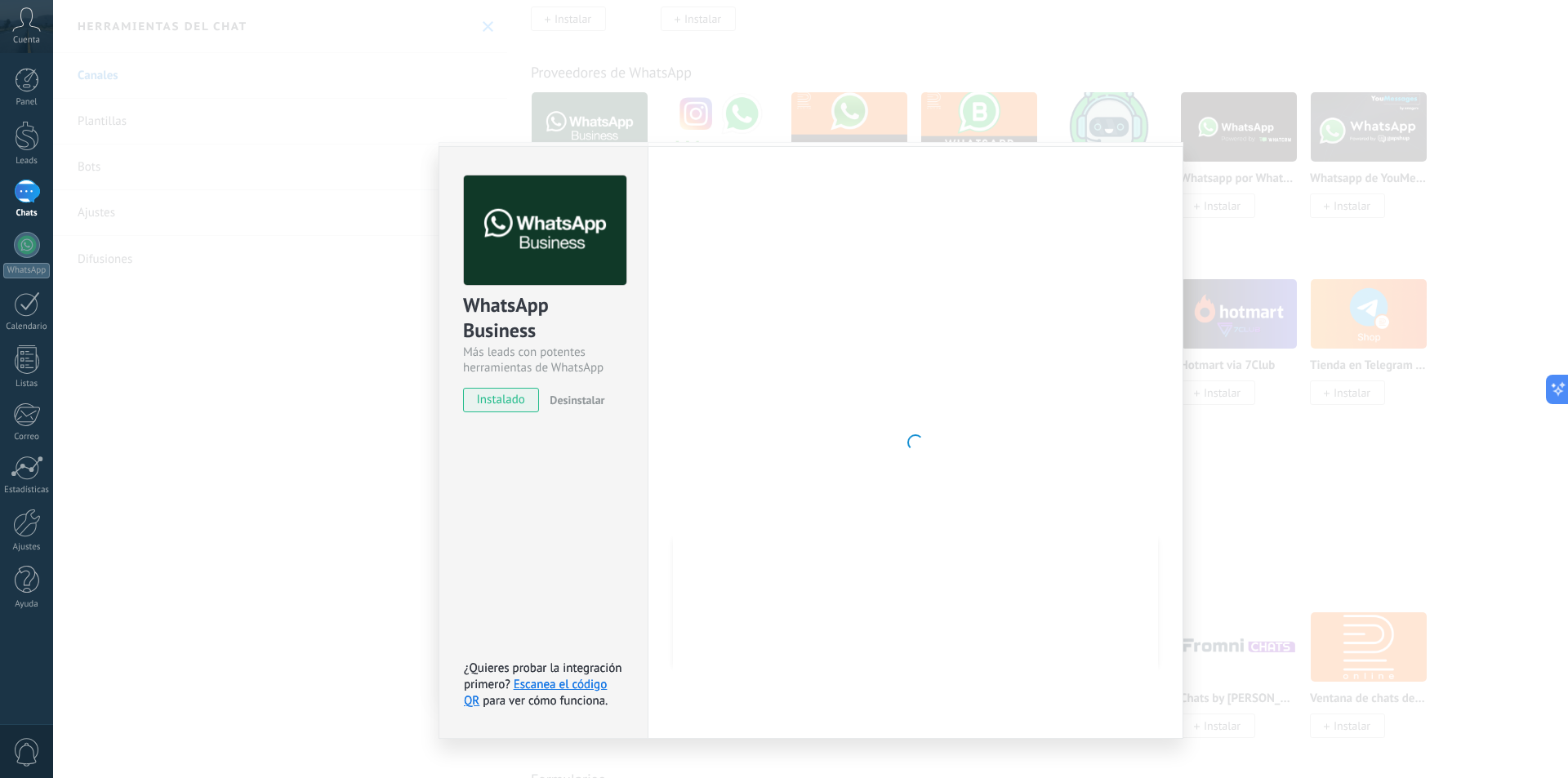
click at [483, 397] on span "instalado" at bounding box center [501, 400] width 75 height 25
click at [1243, 347] on div "WhatsApp Business Más leads con potentes herramientas de WhatsApp instalado Des…" at bounding box center [810, 389] width 1515 height 778
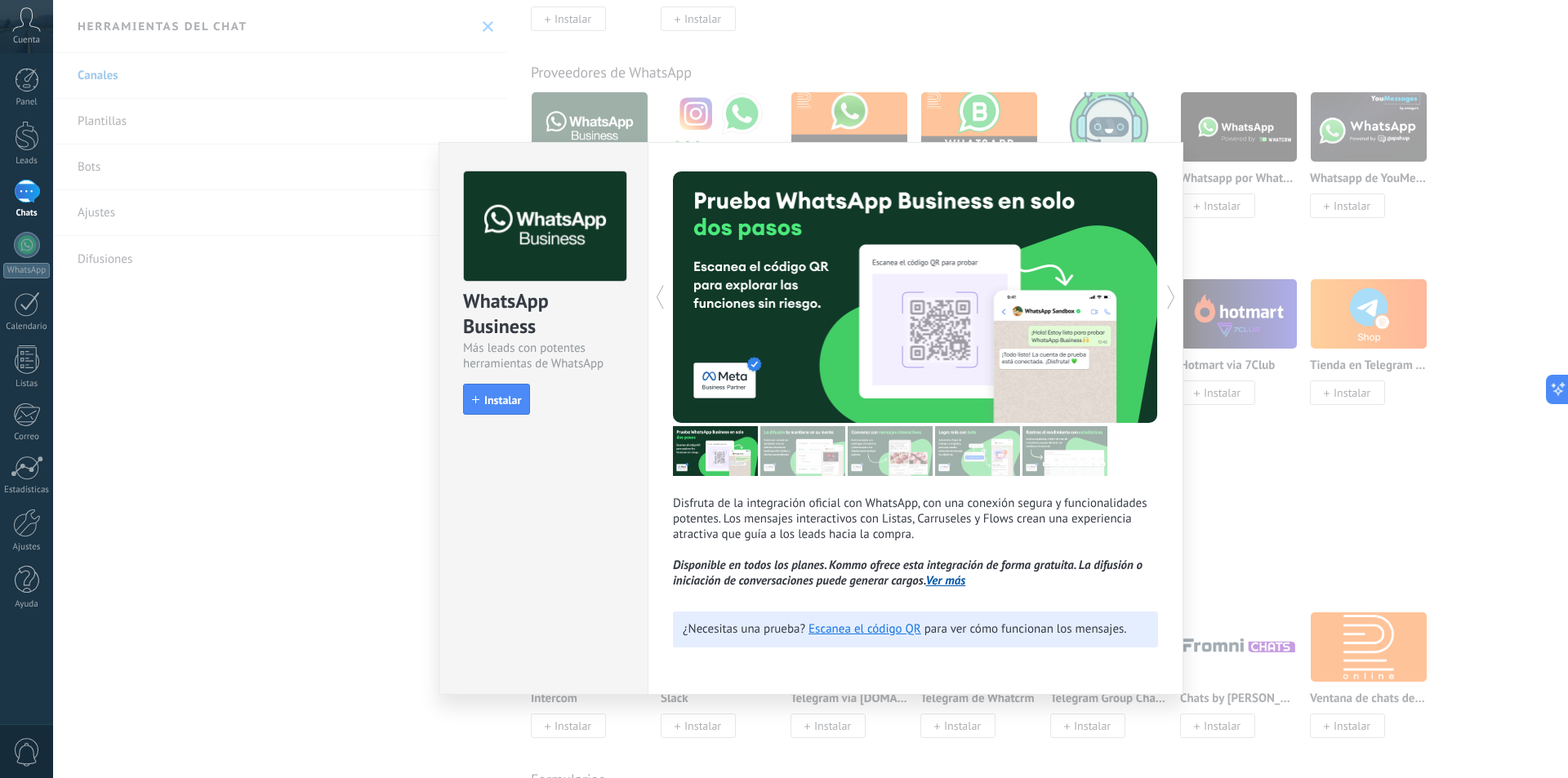
click at [1224, 338] on div "WhatsApp Business Más leads con potentes herramientas de WhatsApp install Insta…" at bounding box center [810, 389] width 1515 height 778
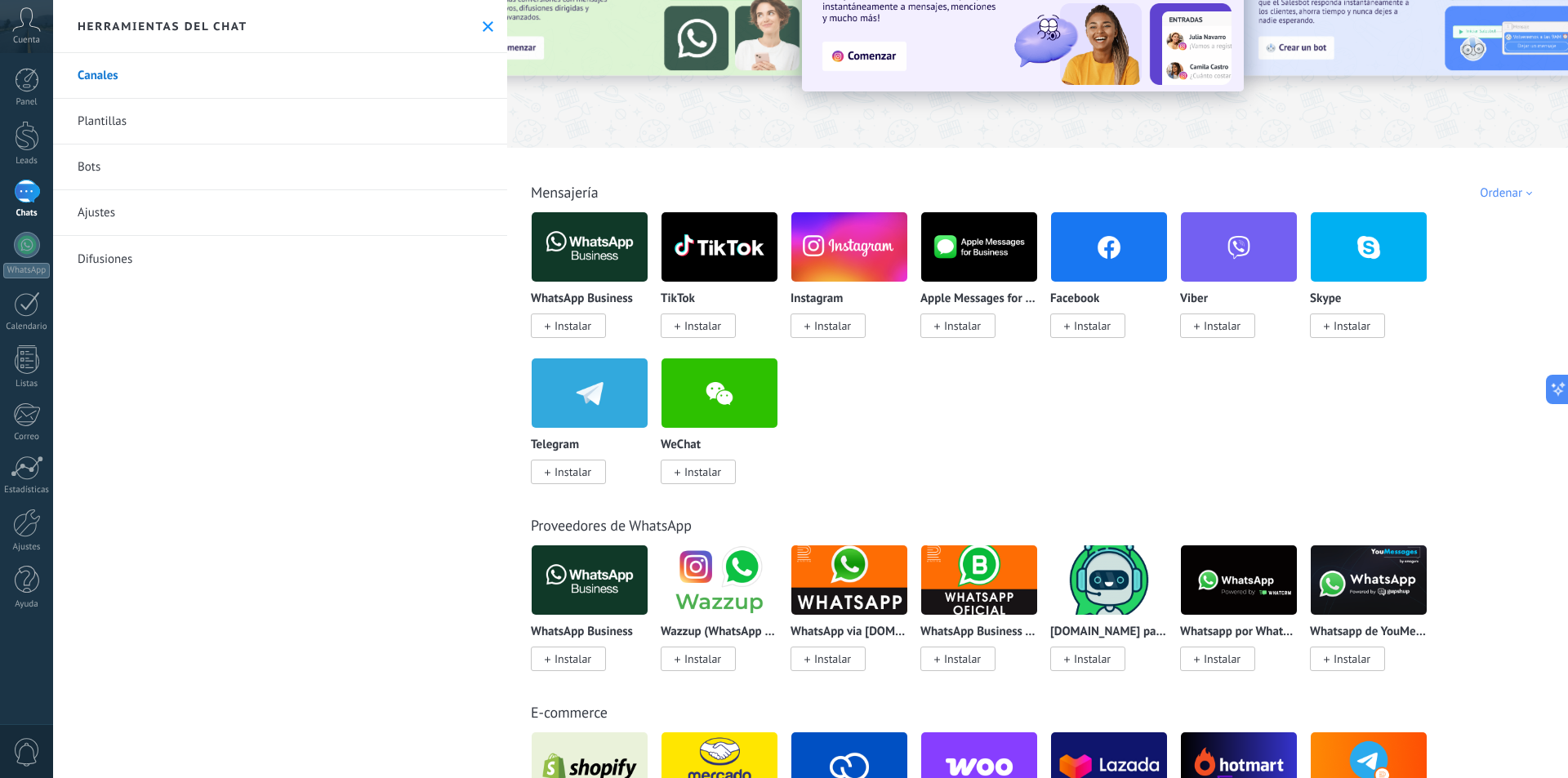
scroll to position [0, 0]
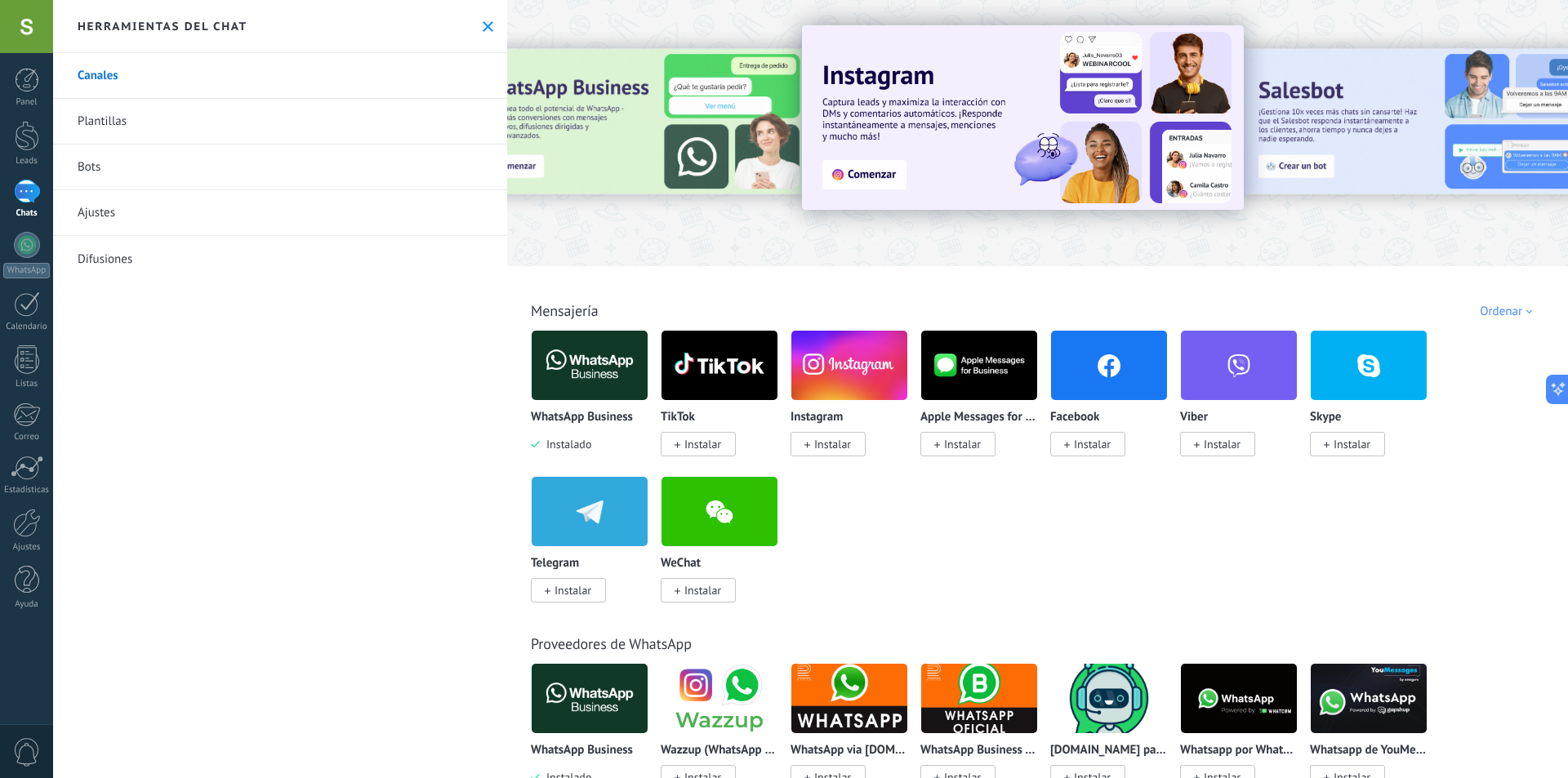
click at [604, 381] on img at bounding box center [589, 364] width 116 height 79
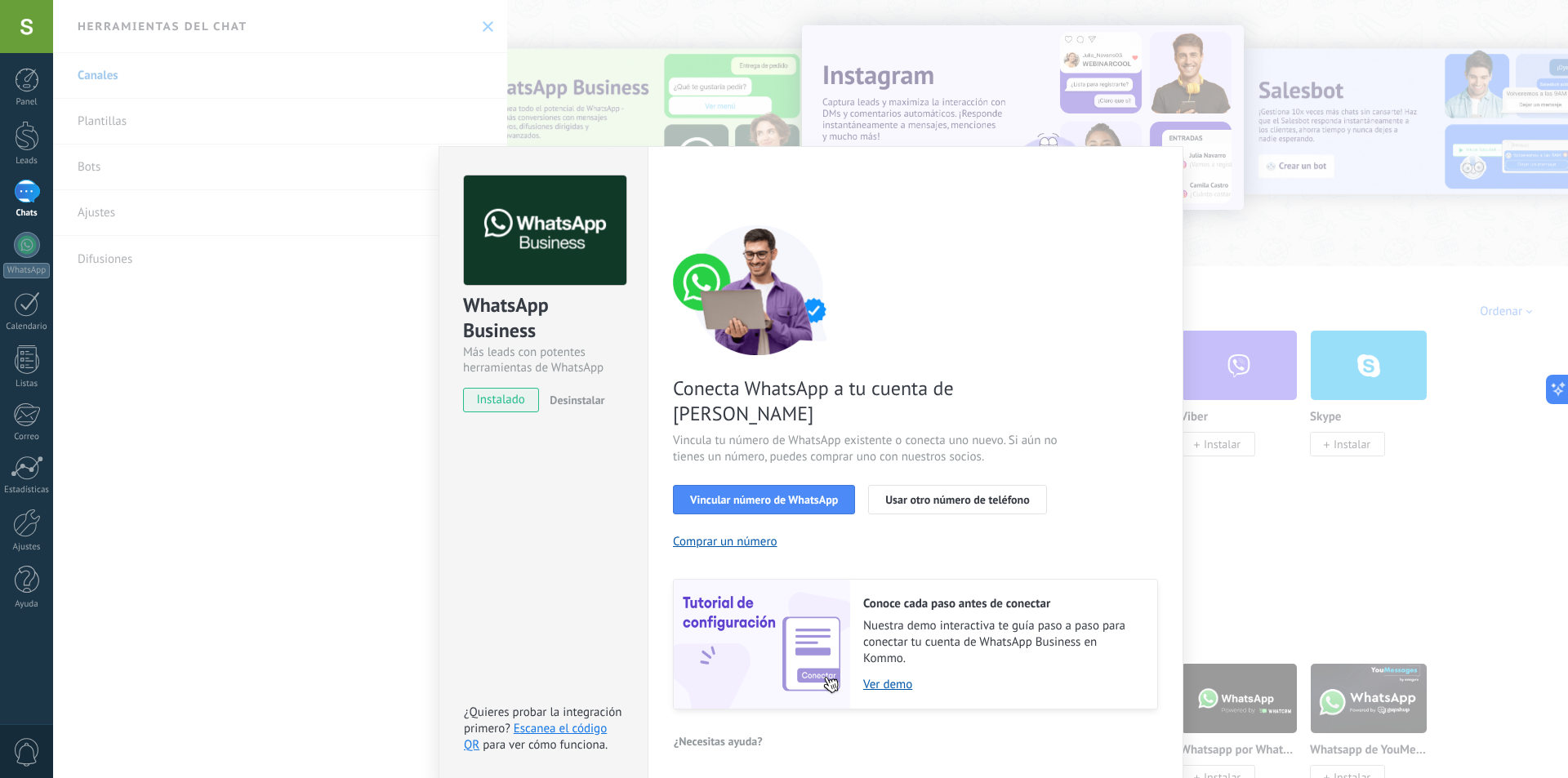
click at [1292, 416] on div "WhatsApp Business Más leads con potentes herramientas de WhatsApp instalado Des…" at bounding box center [810, 389] width 1515 height 778
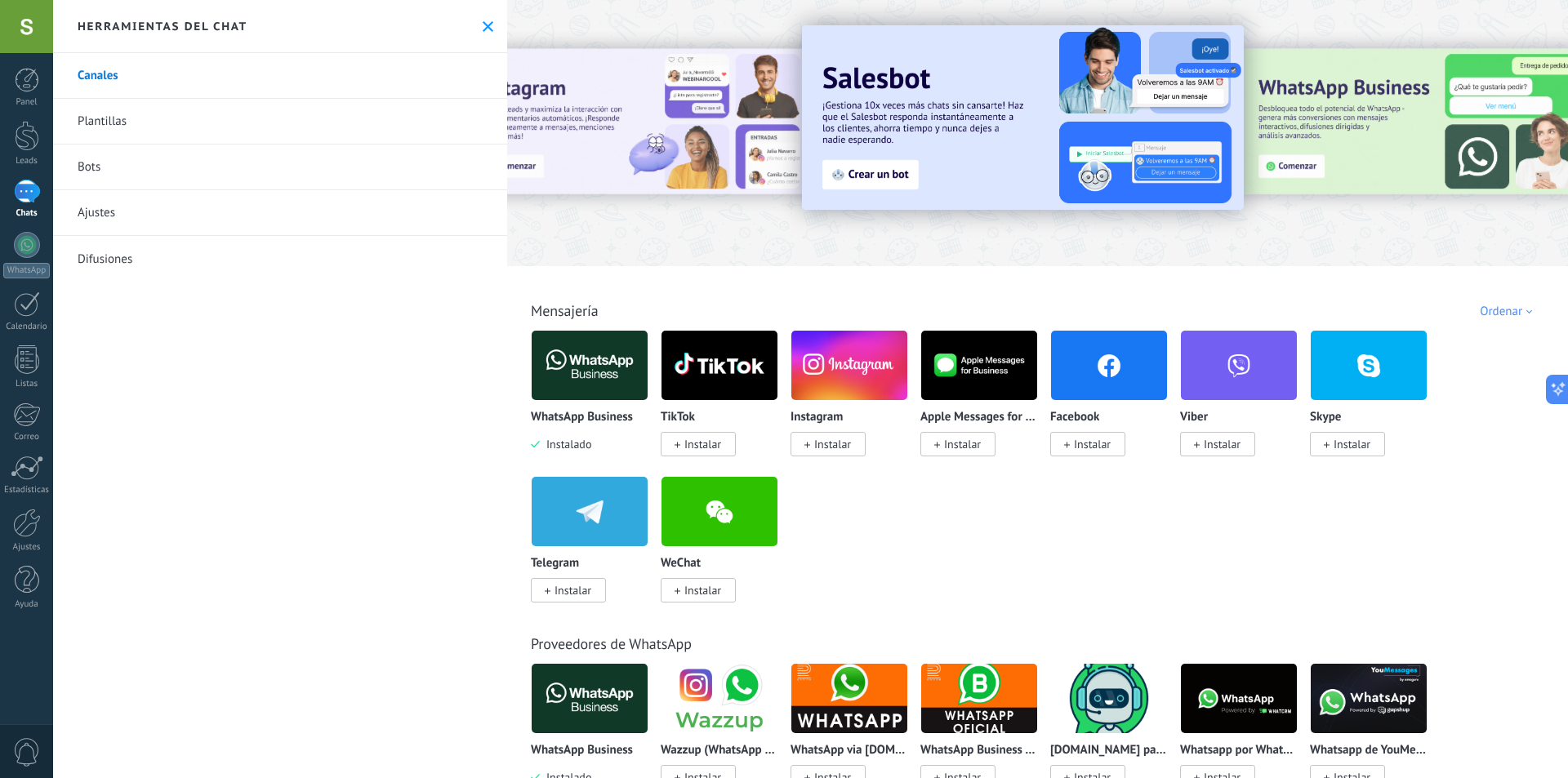
click at [587, 392] on img at bounding box center [589, 364] width 116 height 79
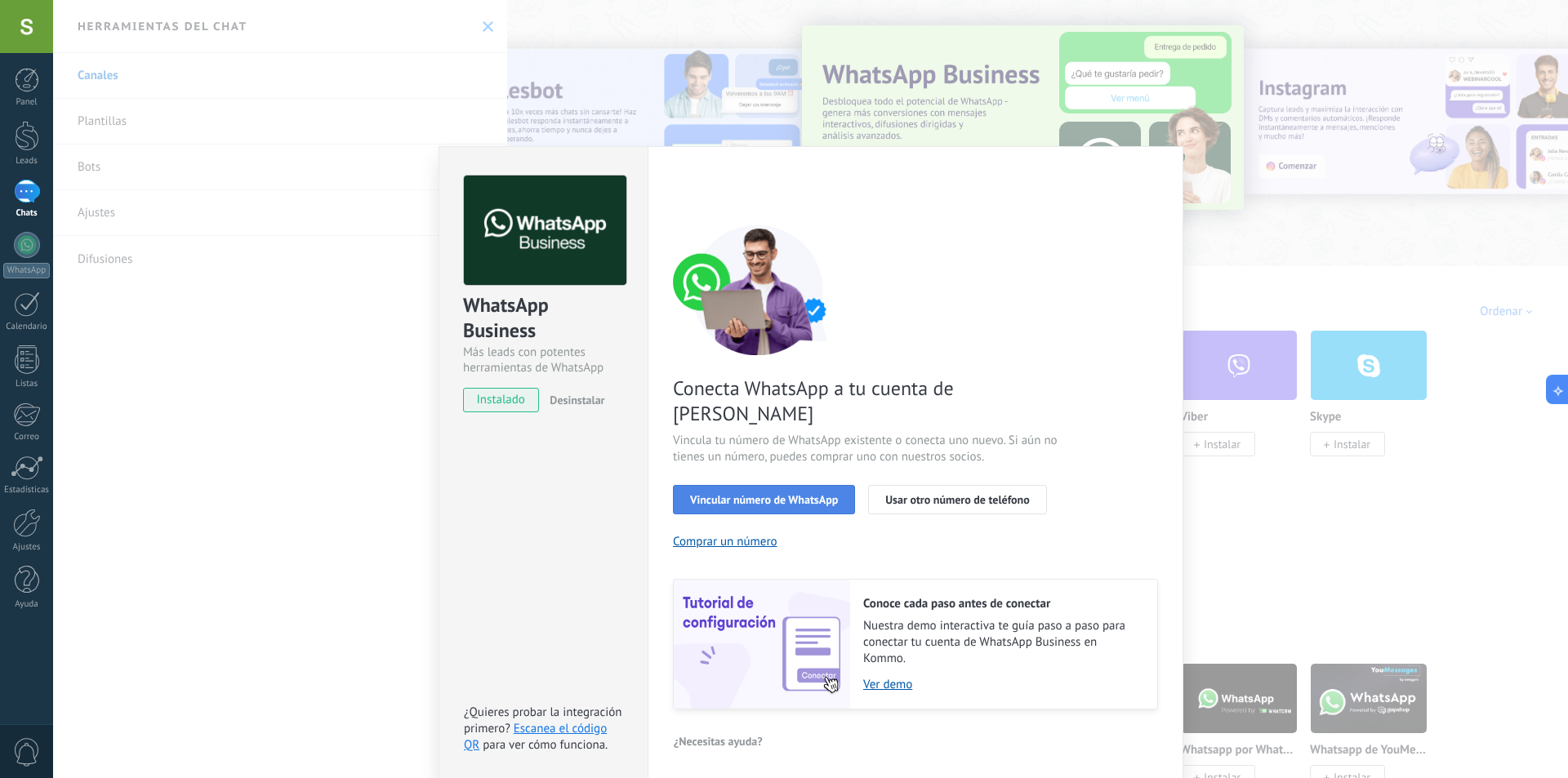
click at [796, 494] on span "Vincular número de WhatsApp" at bounding box center [764, 499] width 147 height 11
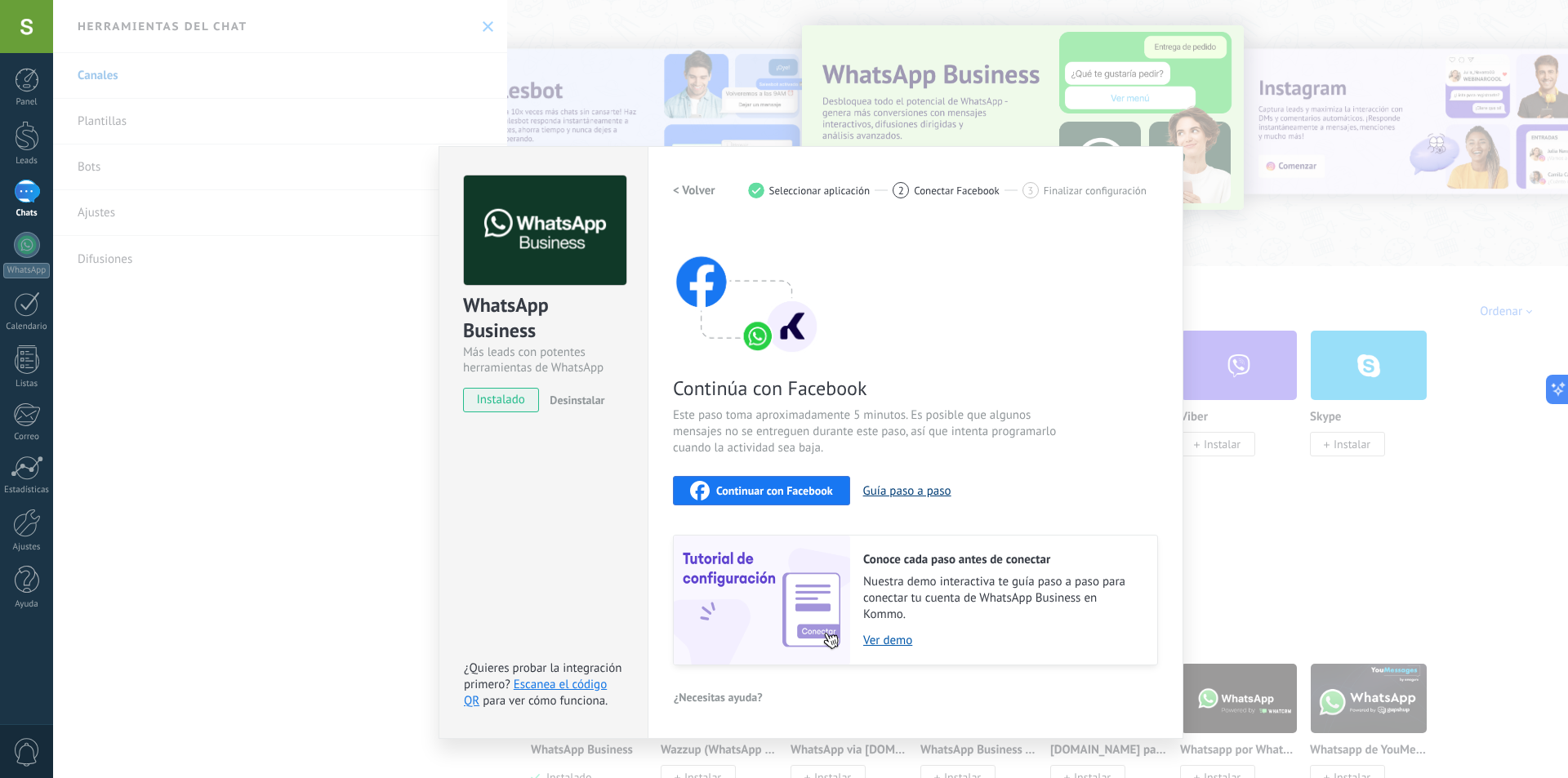
drag, startPoint x: 789, startPoint y: 494, endPoint x: 902, endPoint y: 484, distance: 113.4
click at [902, 484] on div "Continuar con Facebook Guía paso a paso" at bounding box center [915, 491] width 485 height 30
click at [902, 484] on button "Guía paso a paso" at bounding box center [908, 491] width 88 height 15
click at [905, 490] on button "Guía paso a paso" at bounding box center [908, 491] width 88 height 15
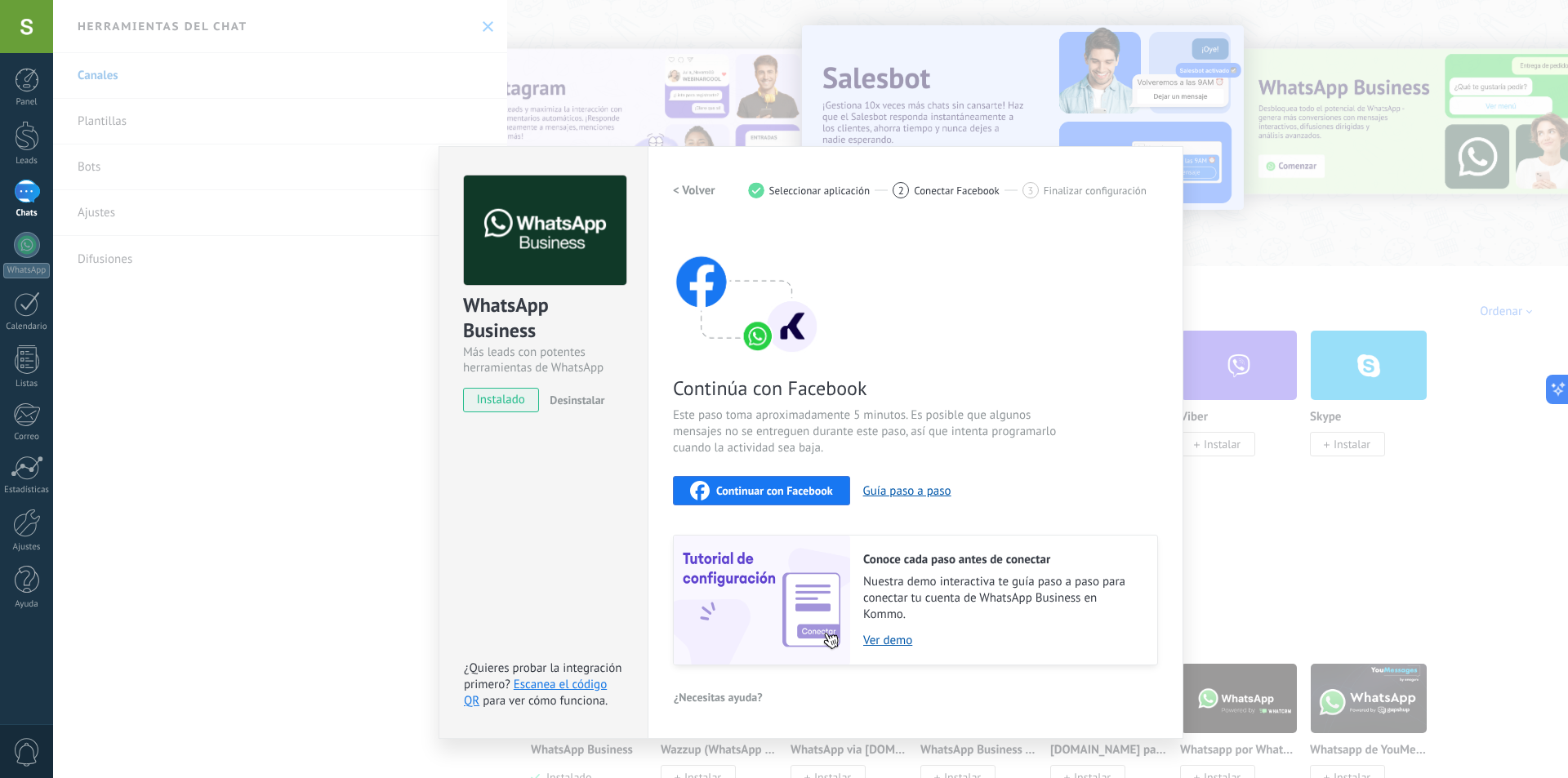
click at [799, 489] on span "Continuar con Facebook" at bounding box center [775, 490] width 117 height 11
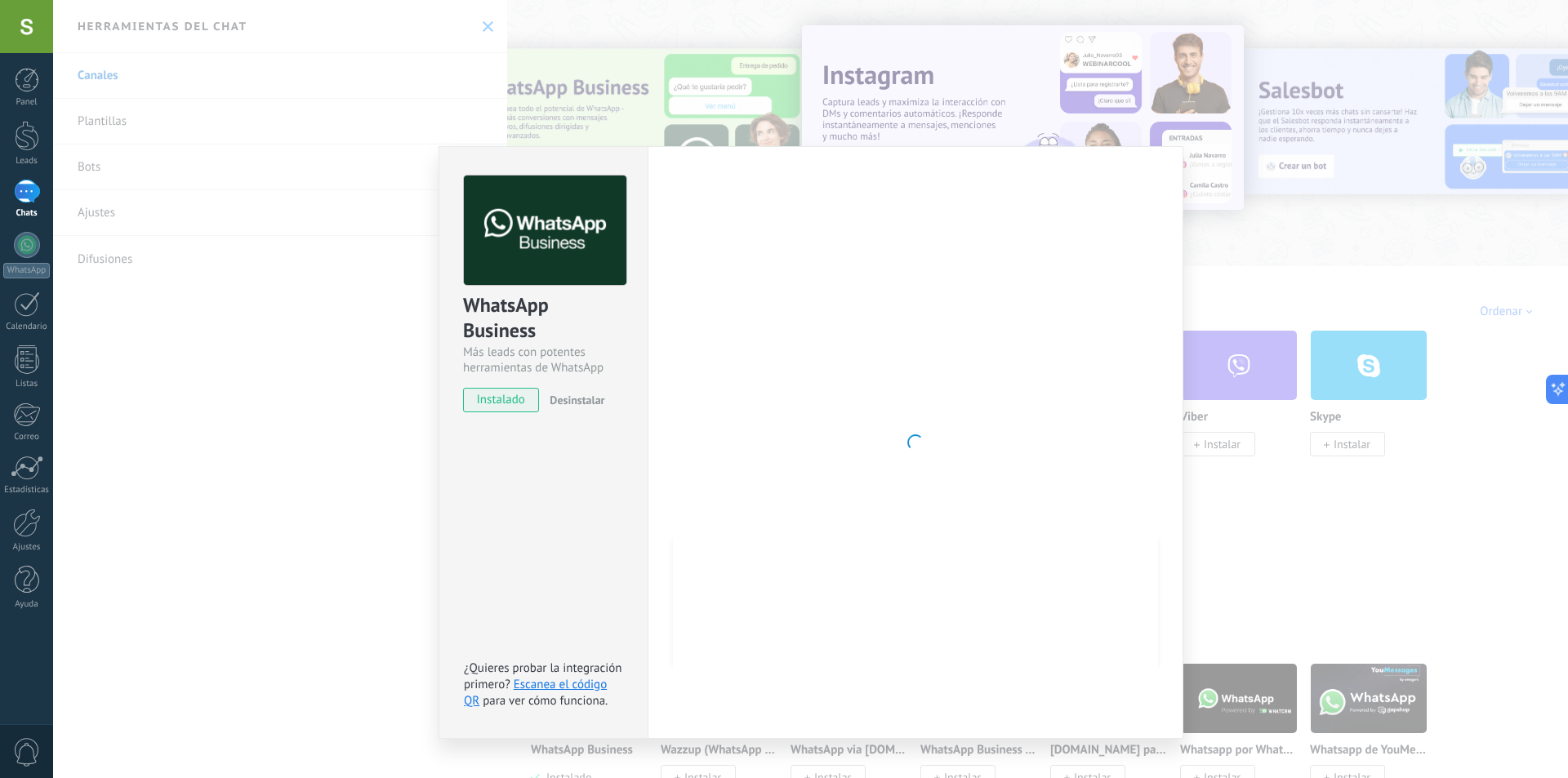
click at [770, 334] on div at bounding box center [915, 442] width 485 height 534
click at [752, 366] on div at bounding box center [915, 442] width 485 height 534
click at [751, 367] on div at bounding box center [915, 442] width 485 height 534
drag, startPoint x: 751, startPoint y: 377, endPoint x: 758, endPoint y: 396, distance: 20.2
click at [751, 394] on div at bounding box center [915, 442] width 485 height 534
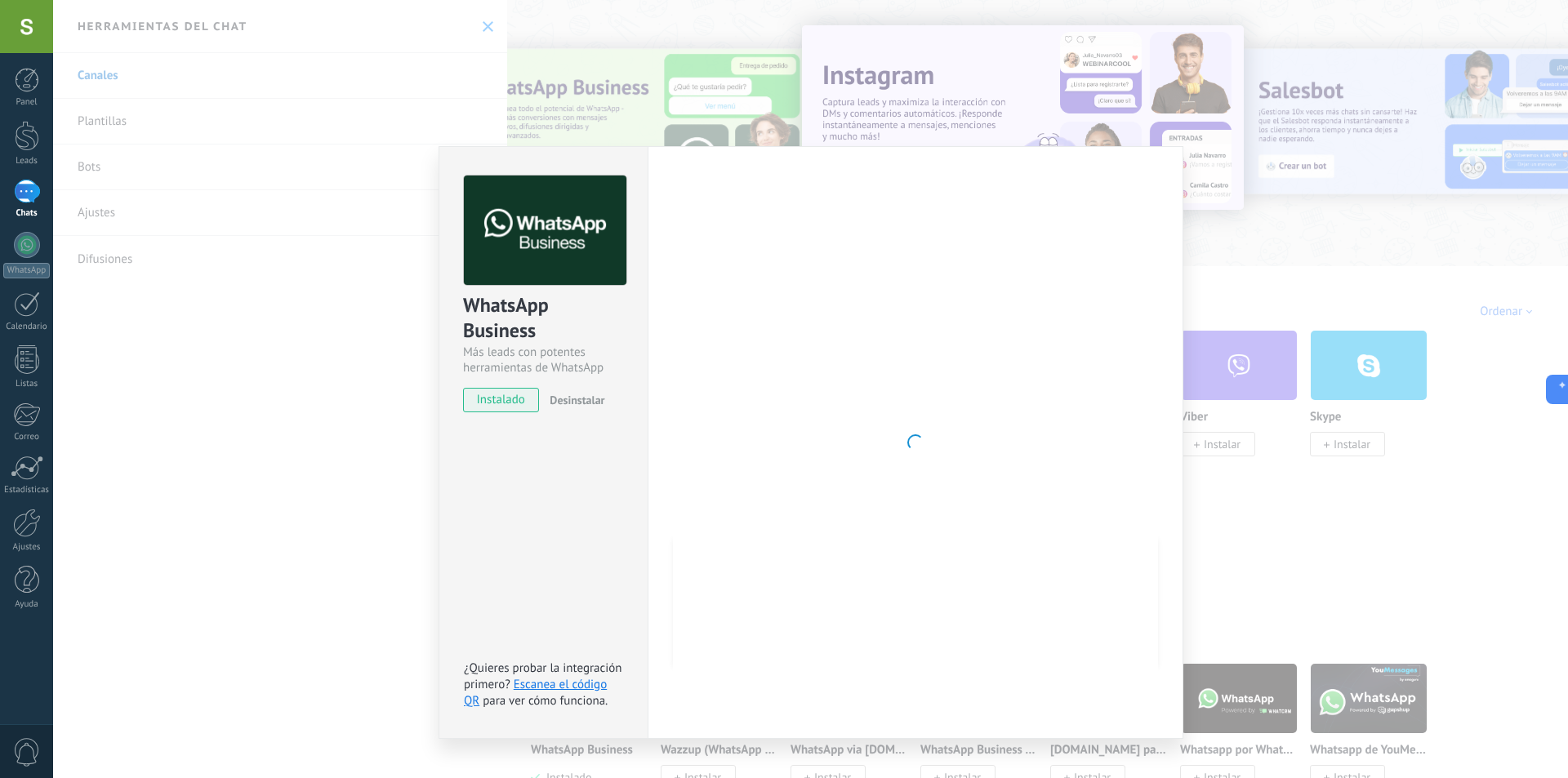
click at [752, 396] on div at bounding box center [915, 442] width 485 height 534
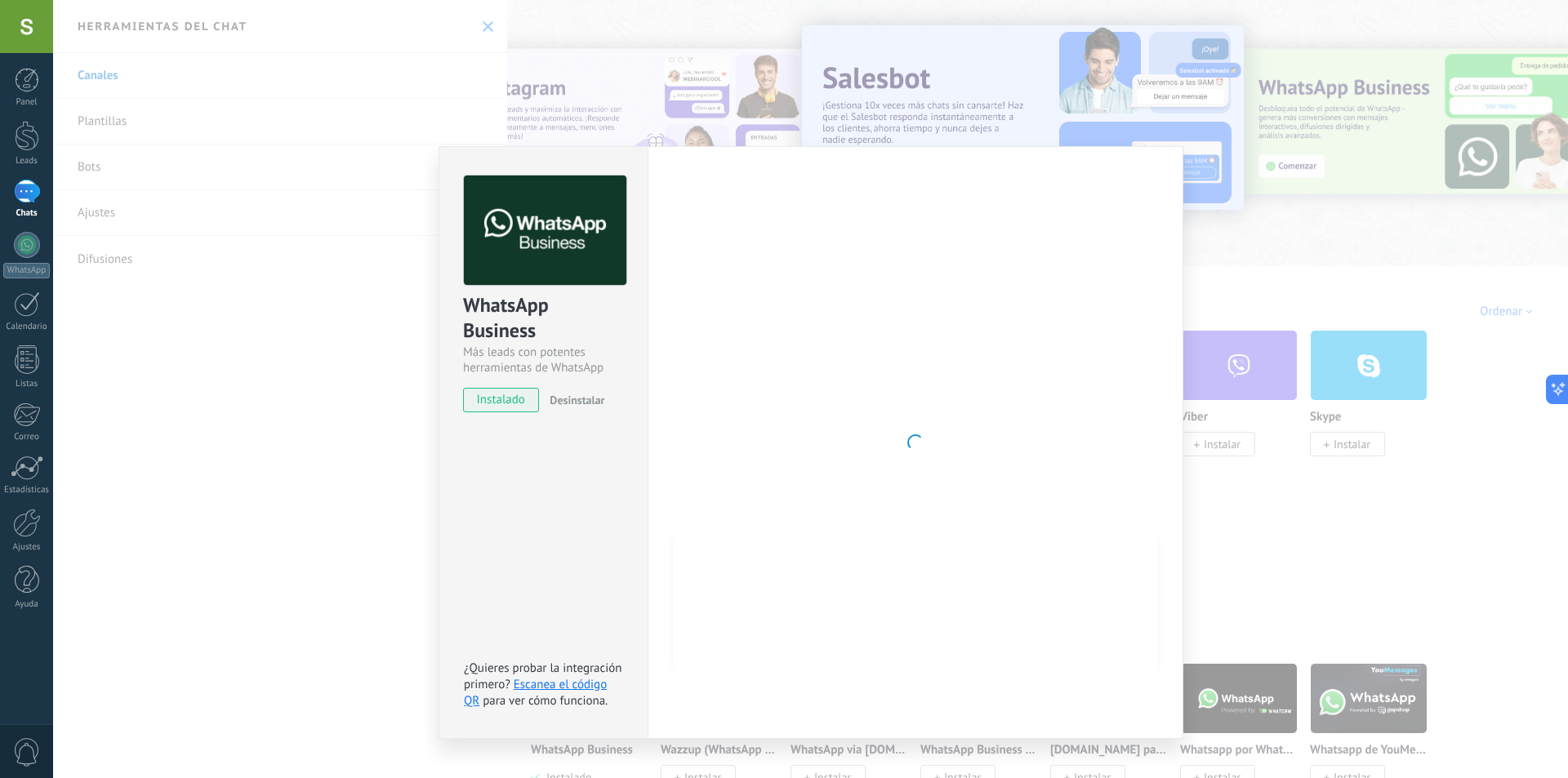
drag, startPoint x: 564, startPoint y: 402, endPoint x: 551, endPoint y: 463, distance: 62.4
click at [551, 451] on div "WhatsApp Business Más leads con potentes herramientas de WhatsApp instalado Des…" at bounding box center [542, 442] width 209 height 593
click at [1119, 347] on div at bounding box center [915, 442] width 485 height 534
click at [1404, 199] on div "WhatsApp Business Más leads con potentes herramientas de WhatsApp instalado Des…" at bounding box center [810, 389] width 1515 height 778
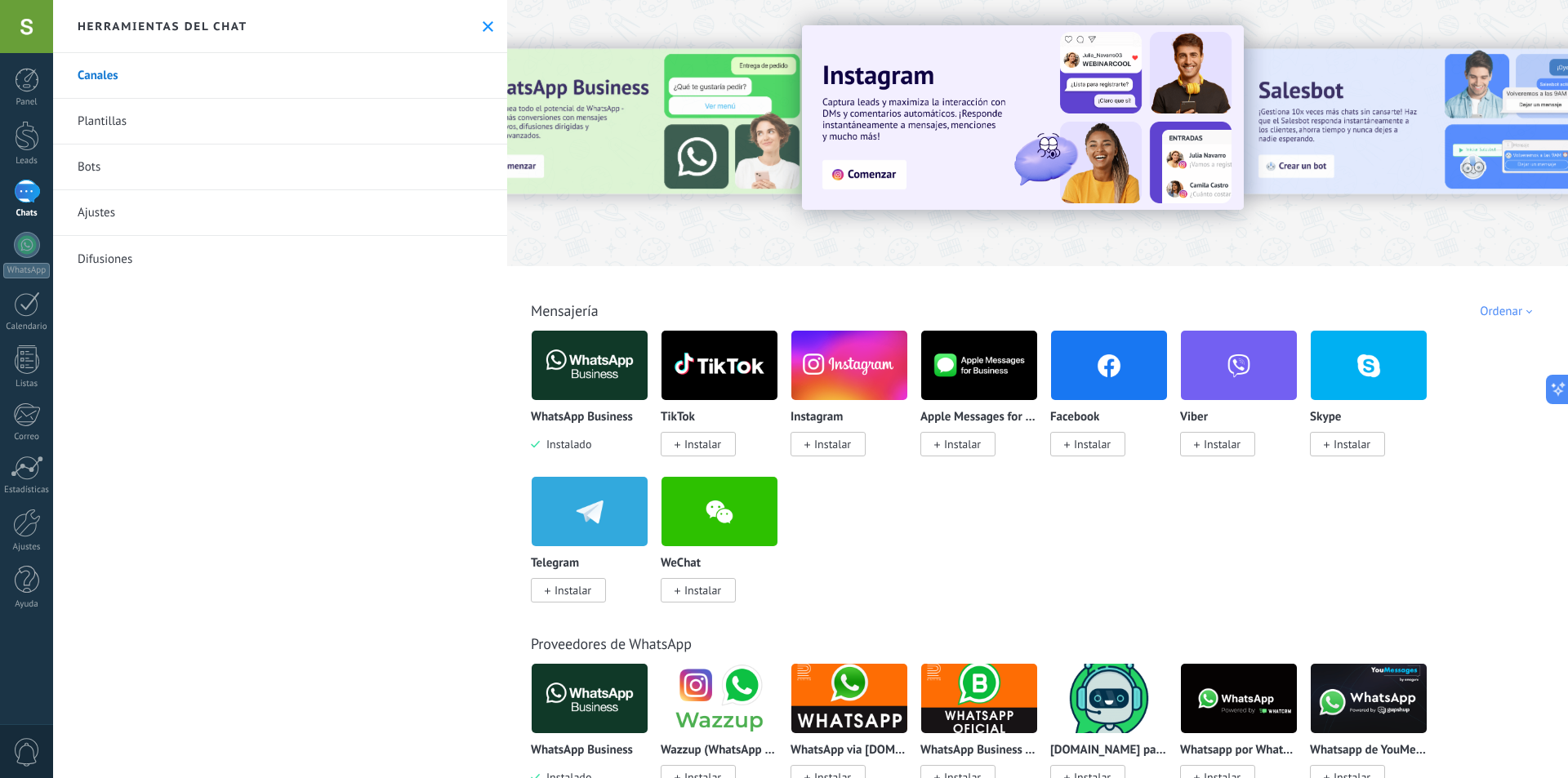
drag, startPoint x: 591, startPoint y: 385, endPoint x: 598, endPoint y: 401, distance: 17.5
click at [591, 385] on img at bounding box center [589, 364] width 116 height 79
click at [598, 401] on div "WhatsApp Business Instalado" at bounding box center [589, 391] width 118 height 123
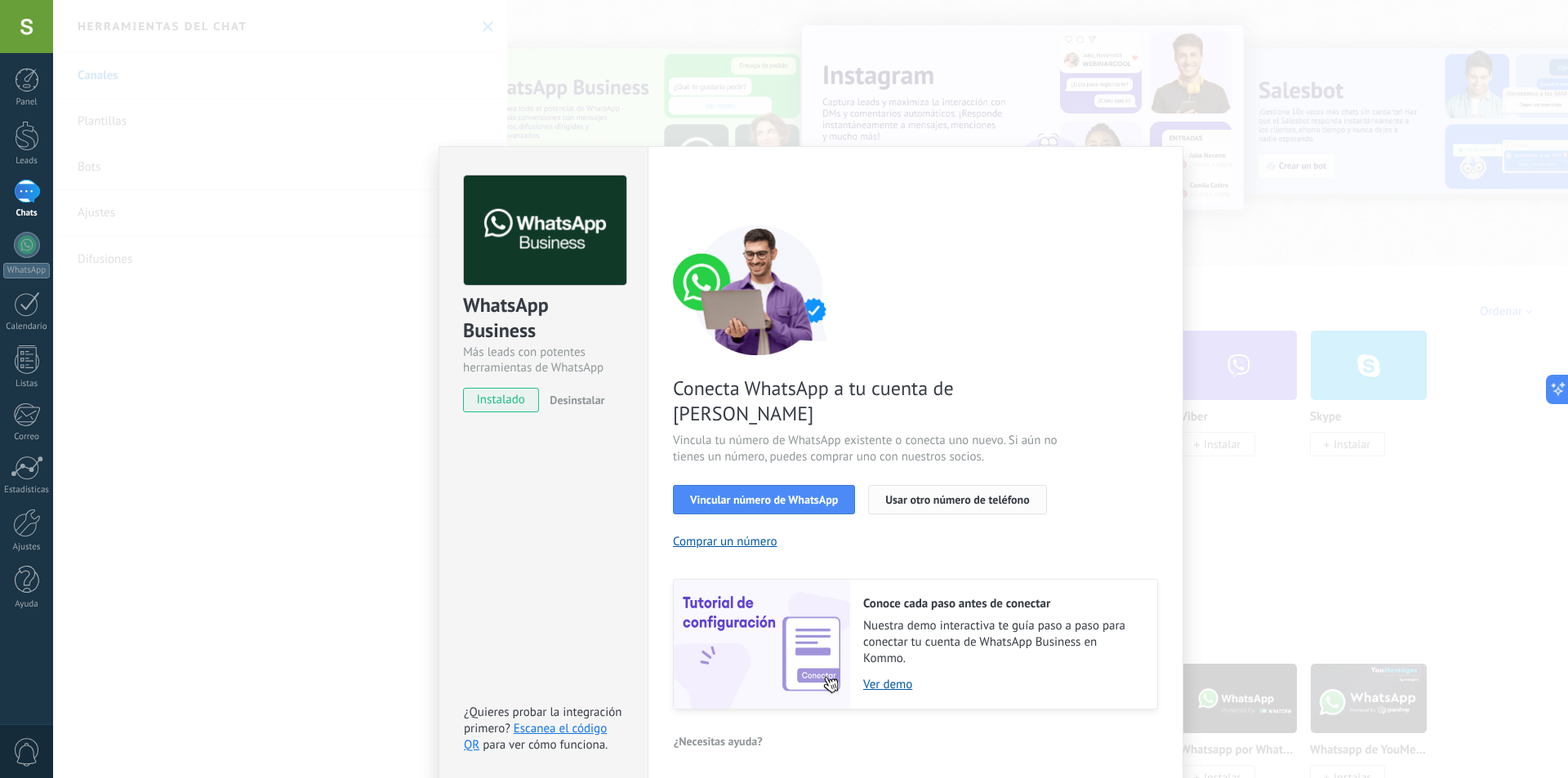
click at [939, 494] on span "Usar otro número de teléfono" at bounding box center [958, 499] width 144 height 11
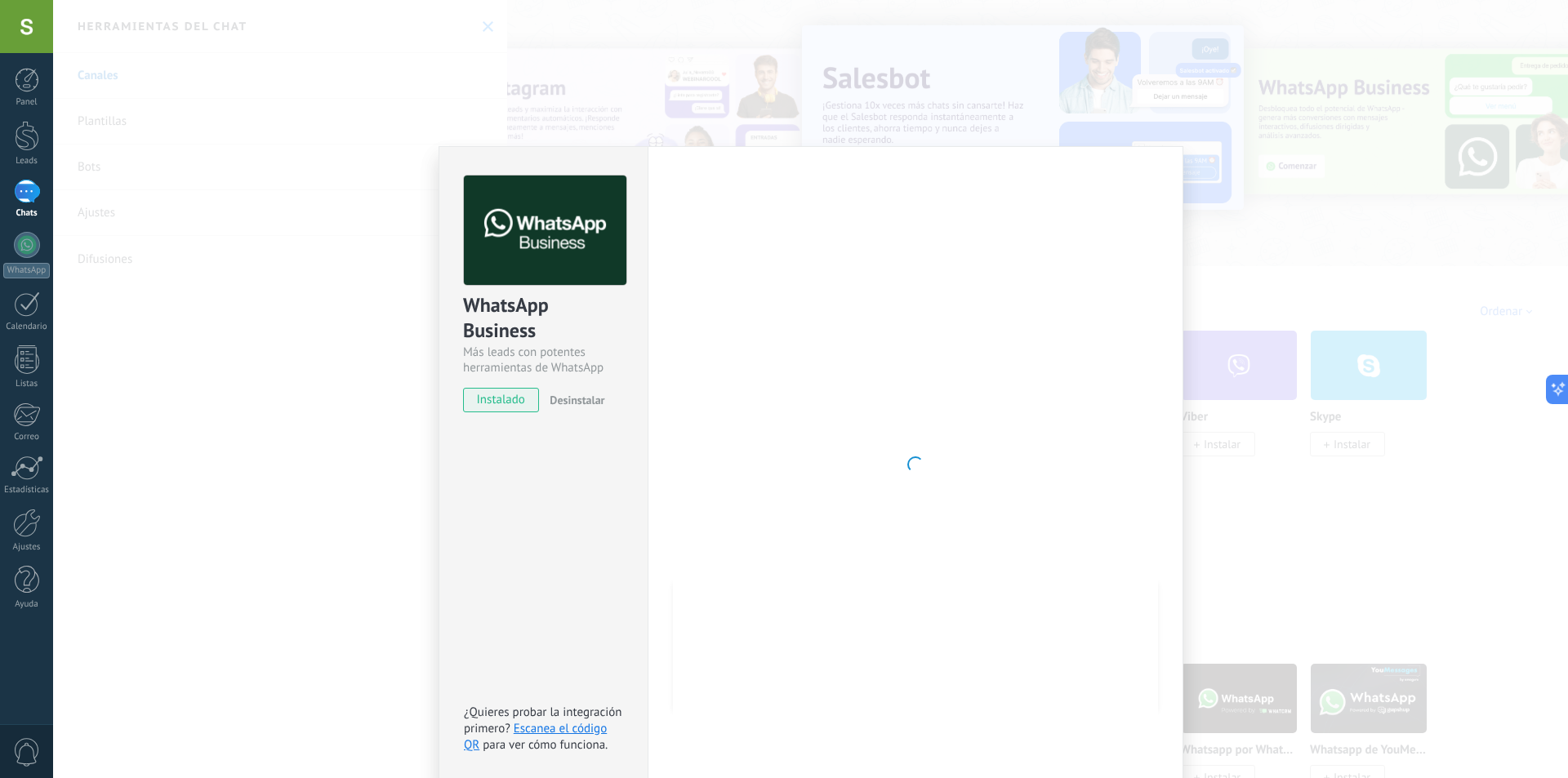
click at [824, 383] on div at bounding box center [915, 464] width 485 height 578
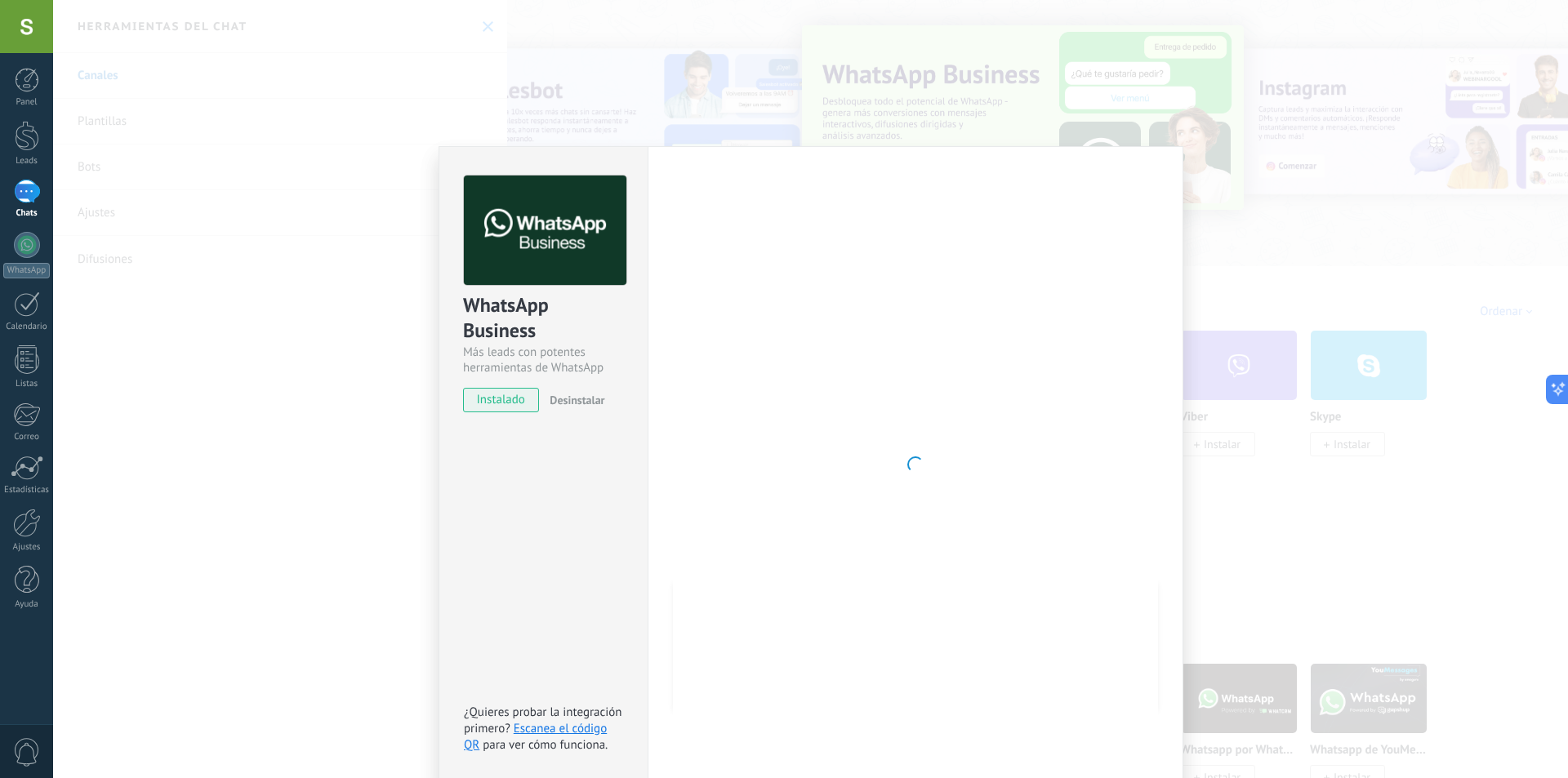
click at [300, 250] on div "WhatsApp Business Más leads con potentes herramientas de WhatsApp instalado Des…" at bounding box center [810, 389] width 1515 height 778
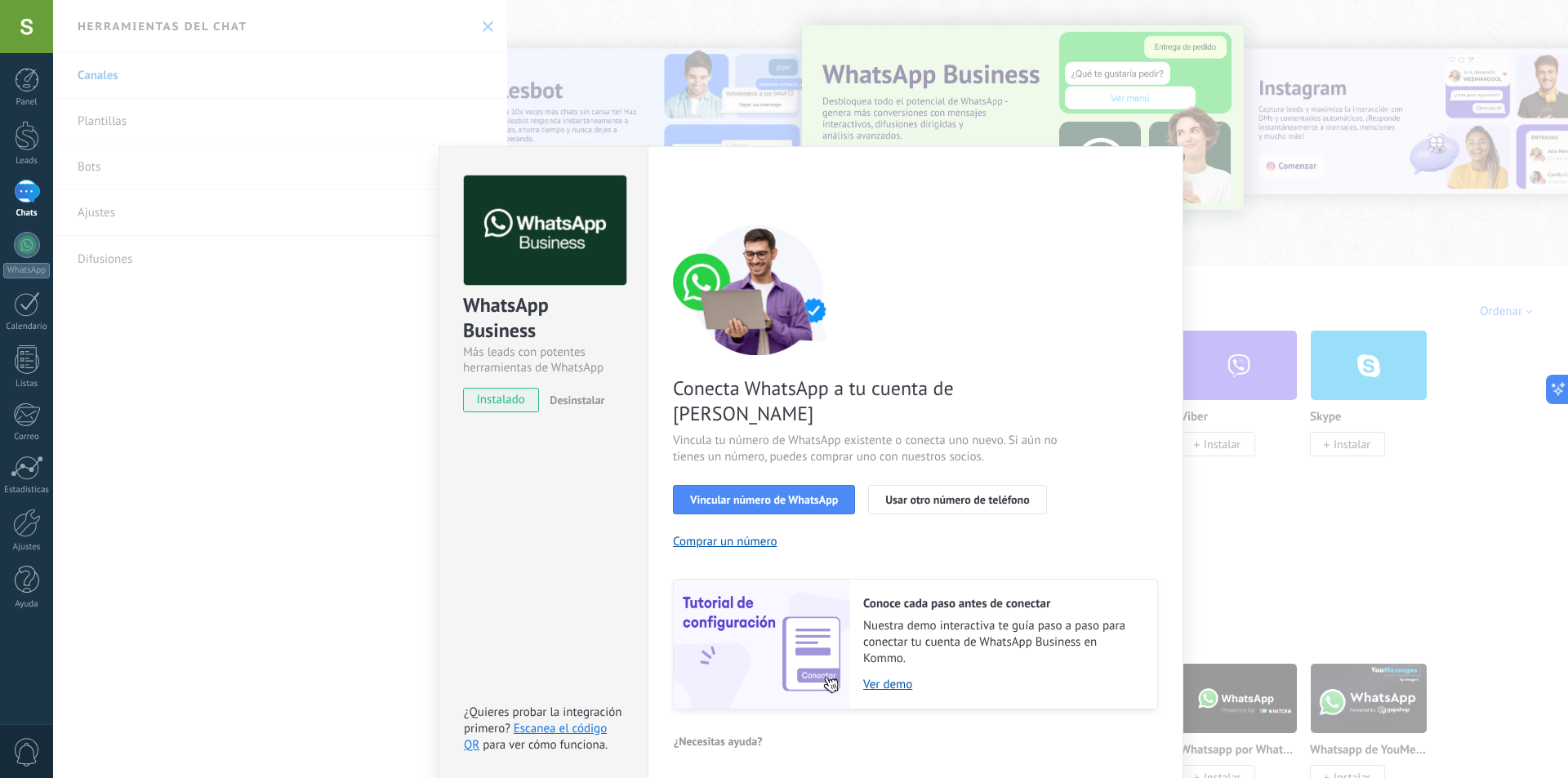
click at [1315, 417] on div "WhatsApp Business Más leads con potentes herramientas de WhatsApp instalado Des…" at bounding box center [810, 389] width 1515 height 778
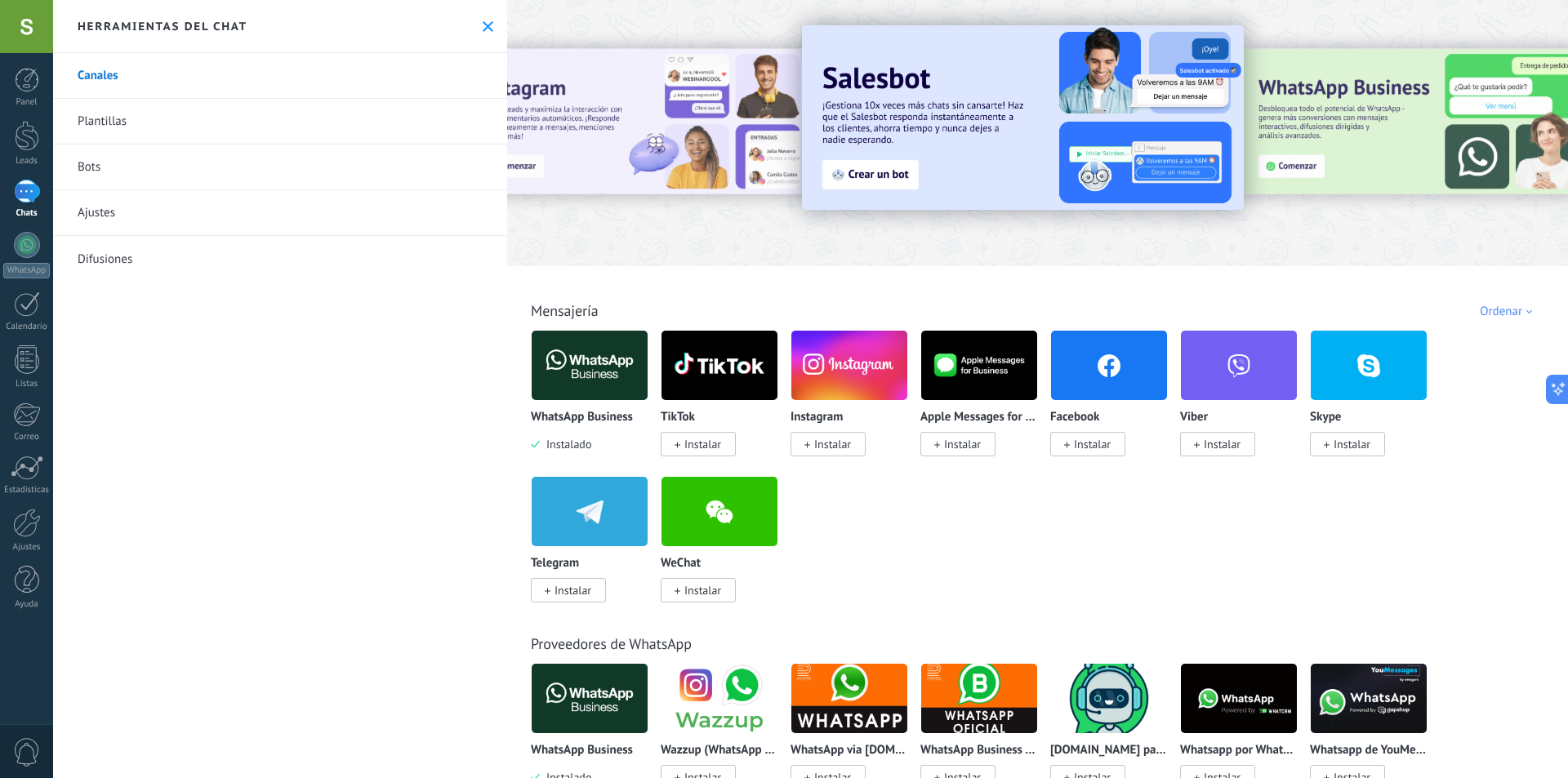
click at [606, 374] on img at bounding box center [589, 364] width 116 height 79
click at [583, 365] on img at bounding box center [589, 364] width 116 height 79
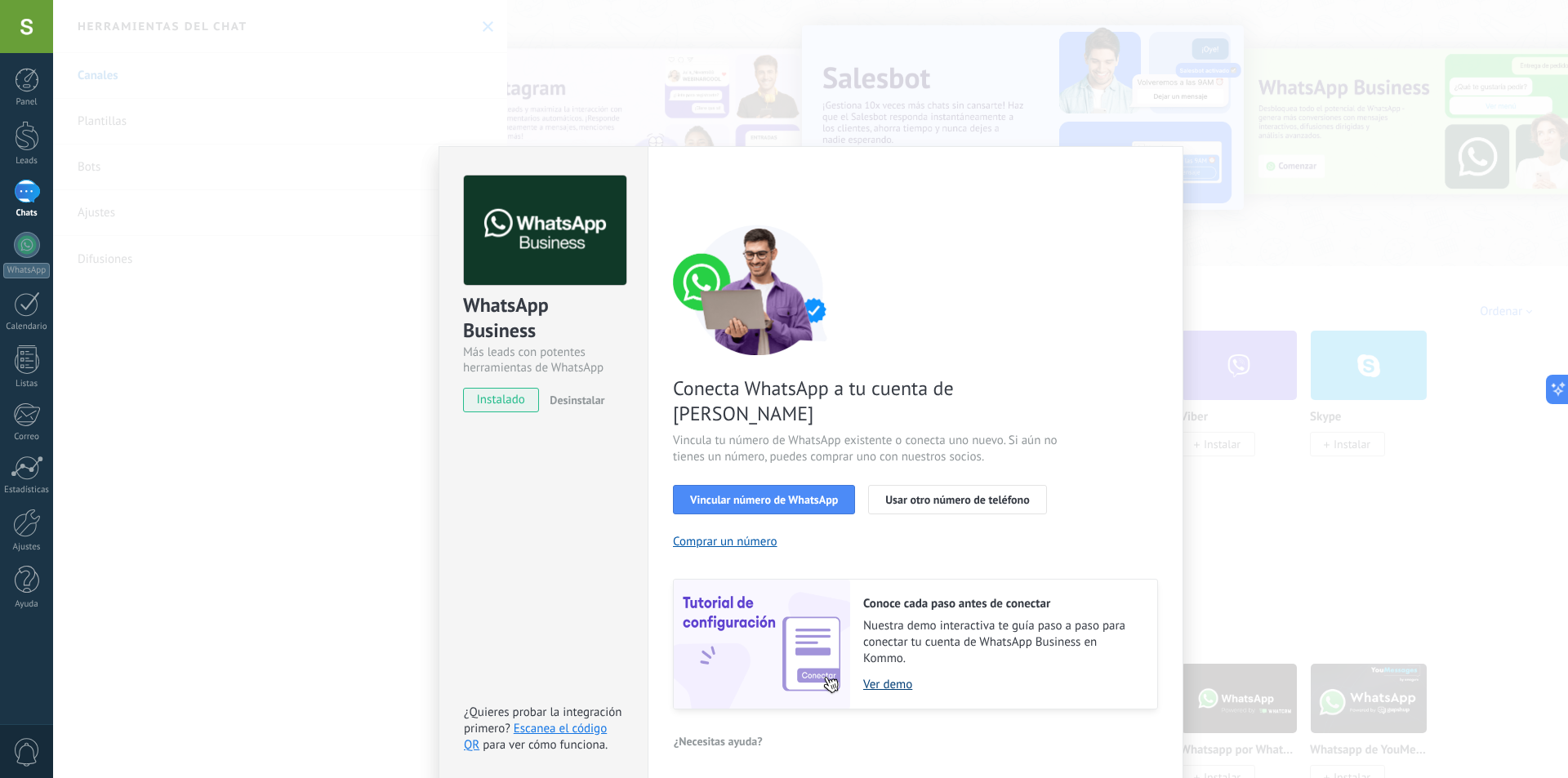
click at [886, 677] on link "Ver demo" at bounding box center [1003, 685] width 278 height 15
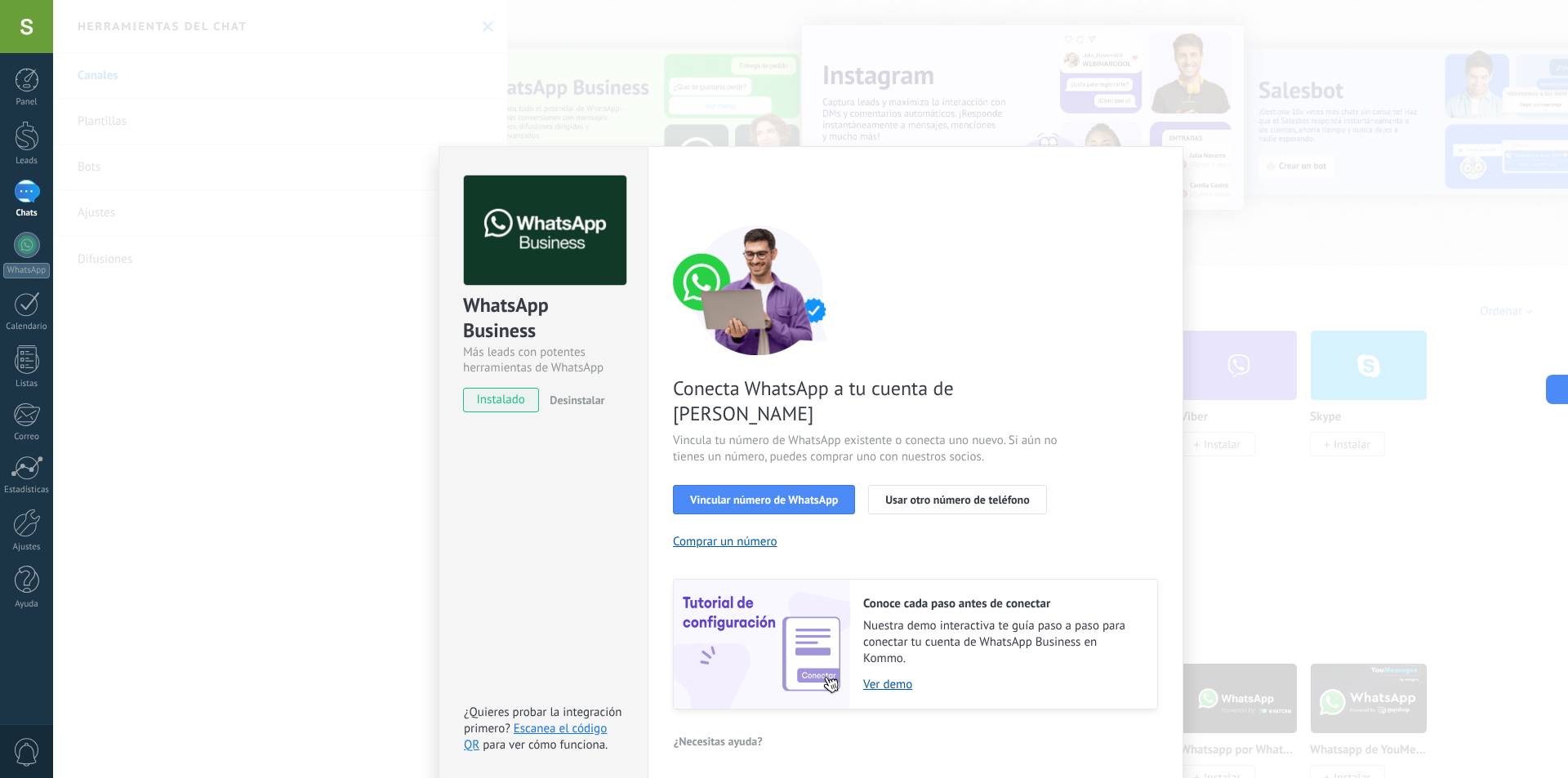
click at [504, 103] on div "WhatsApp Business Más leads con potentes herramientas de WhatsApp instalado Des…" at bounding box center [810, 389] width 1515 height 778
